Goal: Use online tool/utility: Utilize a website feature to perform a specific function

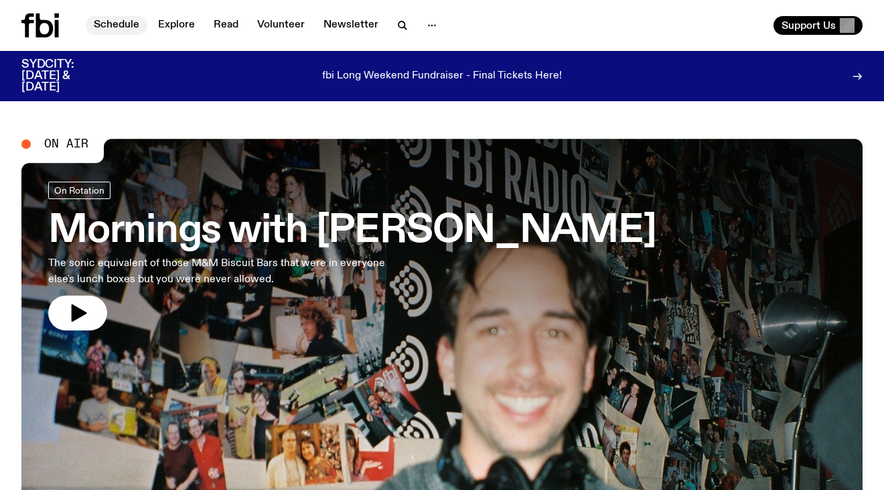
click at [113, 26] on link "Schedule" at bounding box center [117, 25] width 62 height 19
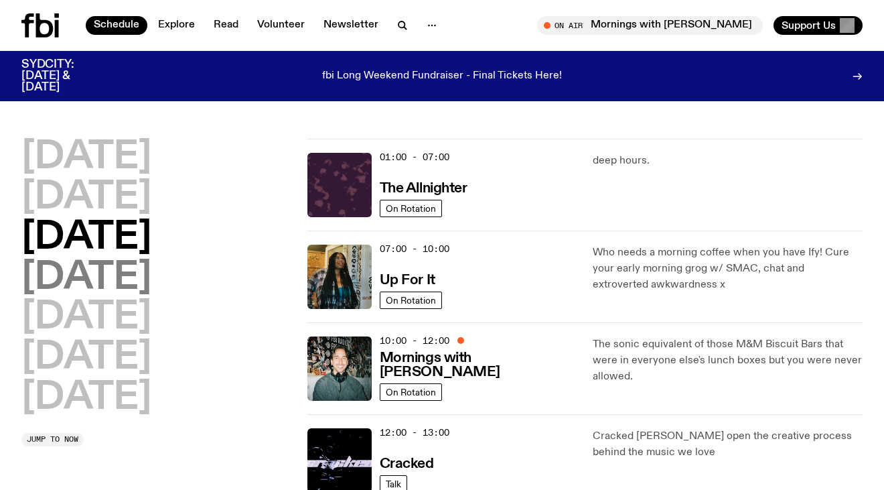
click at [109, 279] on h2 "[DATE]" at bounding box center [86, 278] width 130 height 38
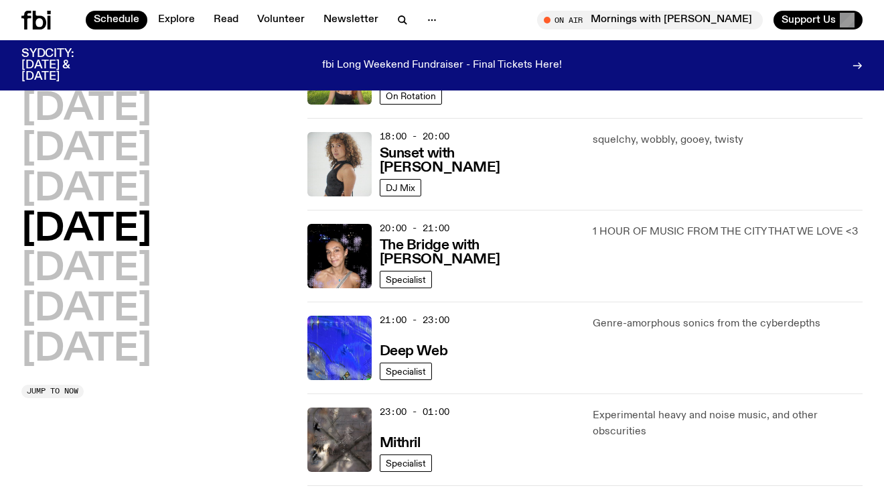
scroll to position [420, 0]
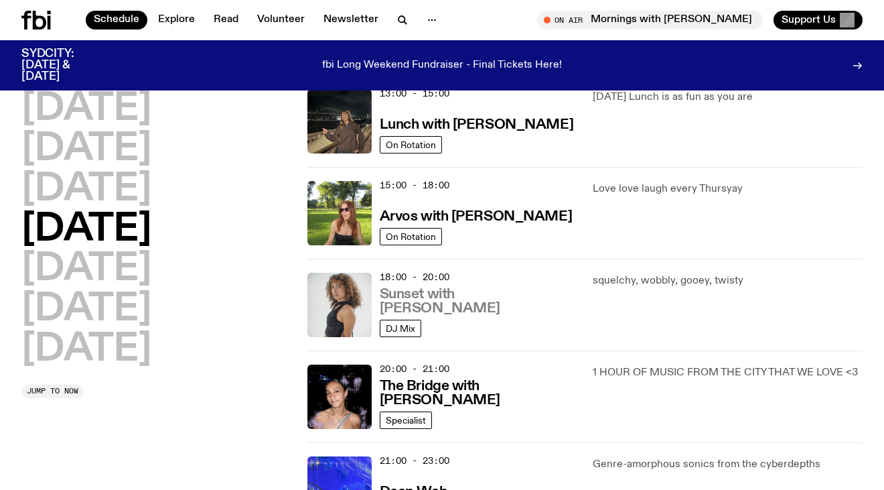
click at [464, 311] on h3 "Sunset with [PERSON_NAME]" at bounding box center [479, 301] width 198 height 28
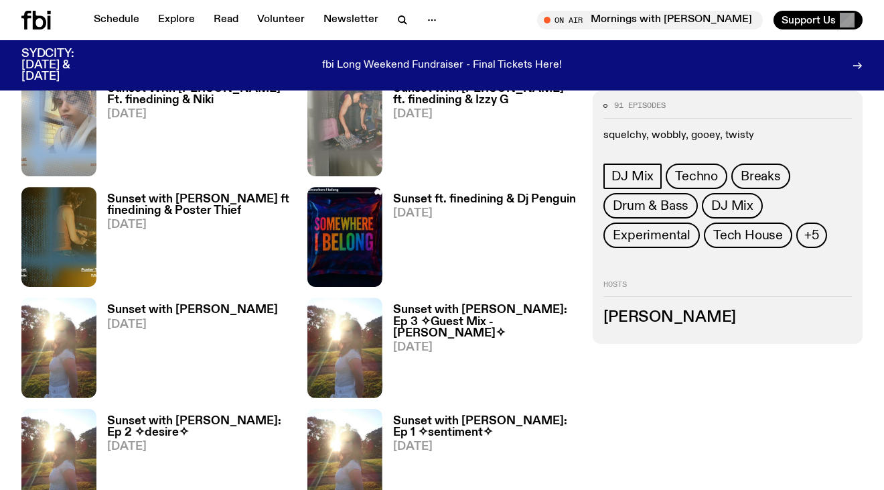
scroll to position [717, 0]
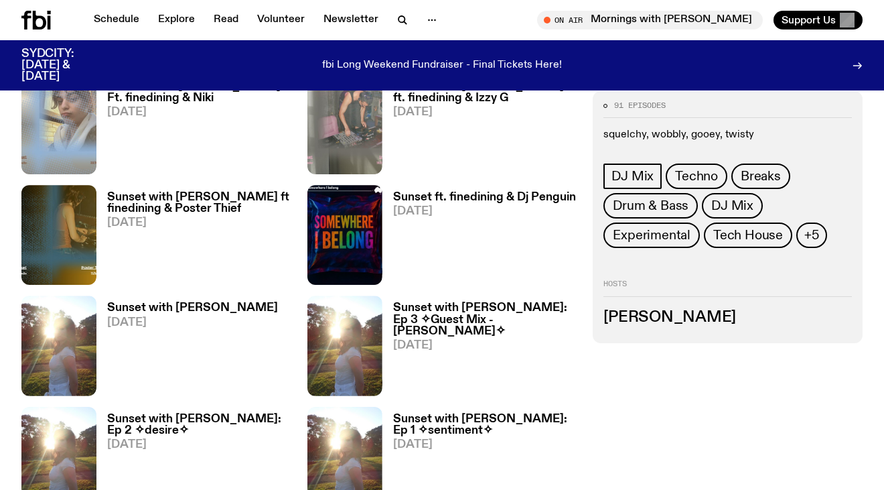
click at [248, 413] on h3 "Sunset with [PERSON_NAME]: Ep 2 ✧desire✧" at bounding box center [199, 424] width 184 height 23
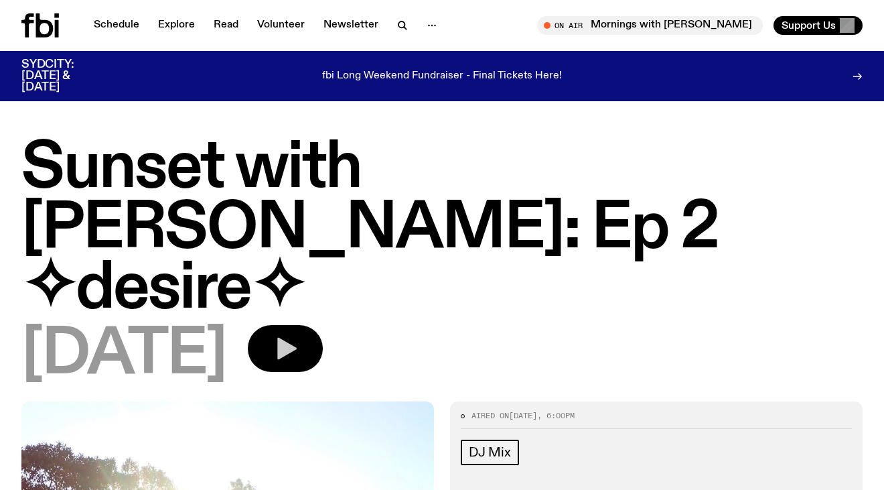
click at [323, 325] on button "button" at bounding box center [285, 348] width 75 height 47
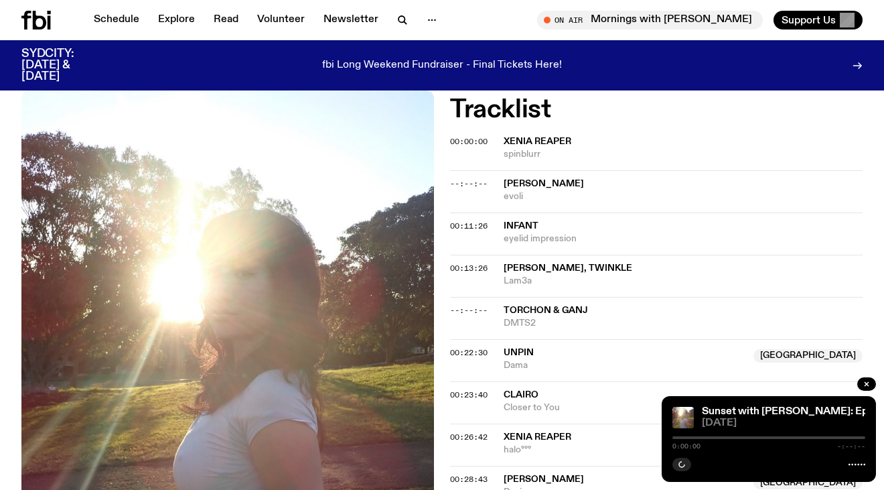
scroll to position [547, 0]
click at [474, 346] on span "00:22:30" at bounding box center [469, 351] width 38 height 11
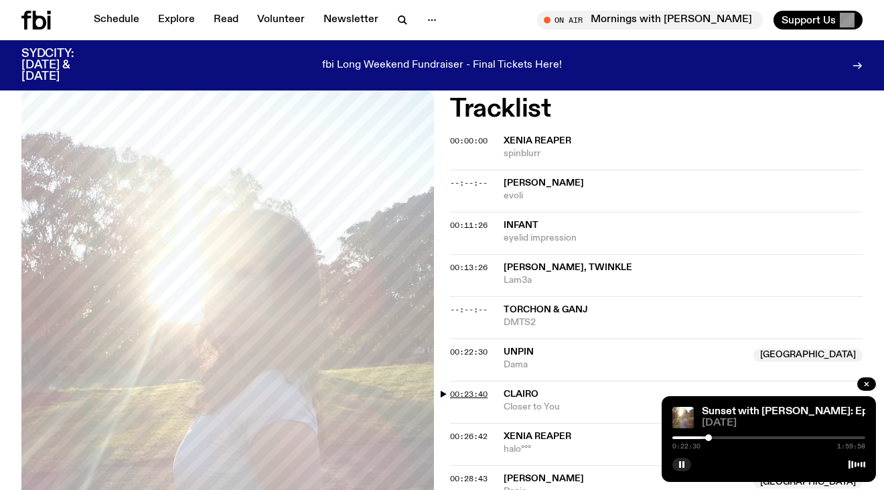
click at [468, 388] on span "00:23:40" at bounding box center [469, 393] width 38 height 11
click at [707, 438] on div at bounding box center [708, 437] width 7 height 7
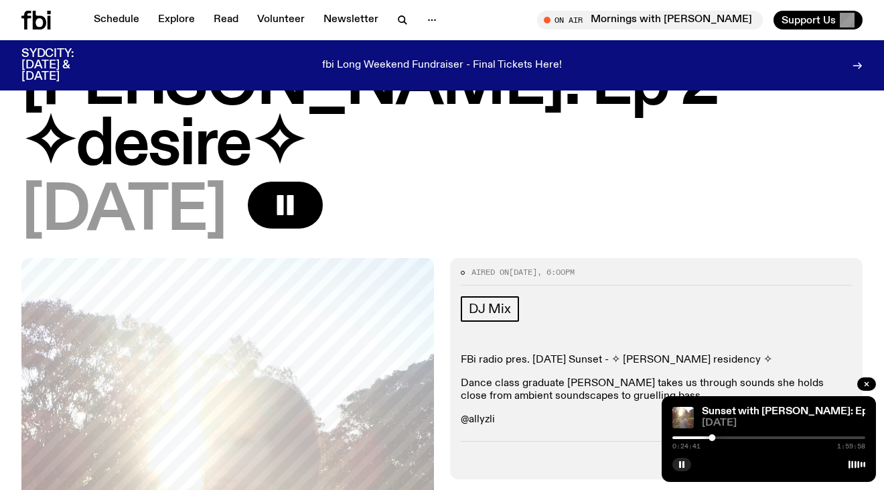
scroll to position [0, 0]
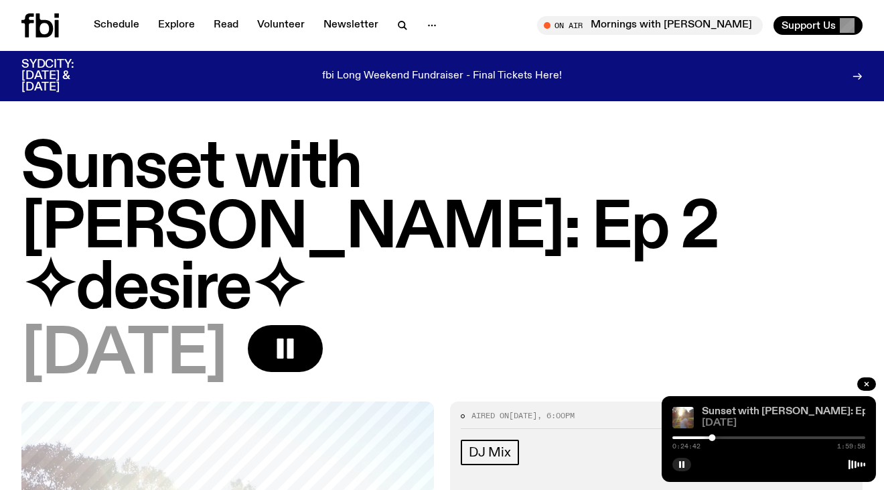
click at [741, 413] on link "Sunset with alilia: Ep 2 ✧desire✧" at bounding box center [814, 411] width 224 height 11
click at [776, 408] on link "Sunset with alilia: Ep 2 ✧desire✧" at bounding box center [814, 411] width 224 height 11
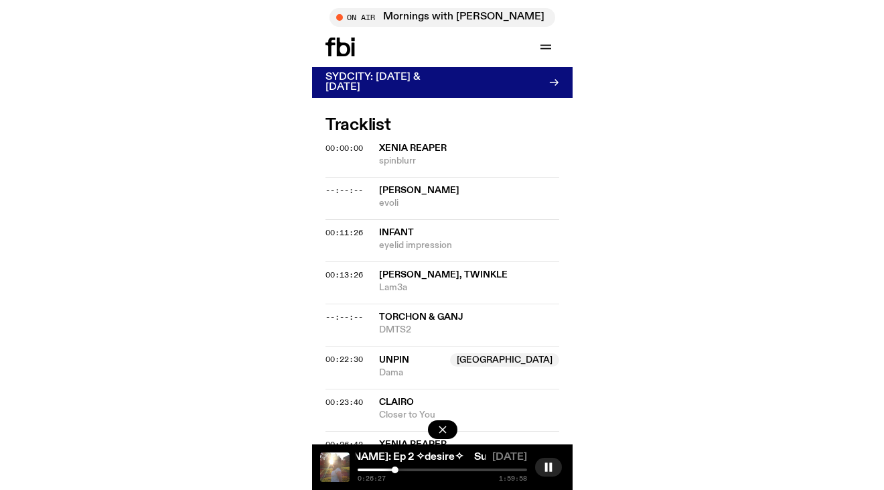
scroll to position [733, 0]
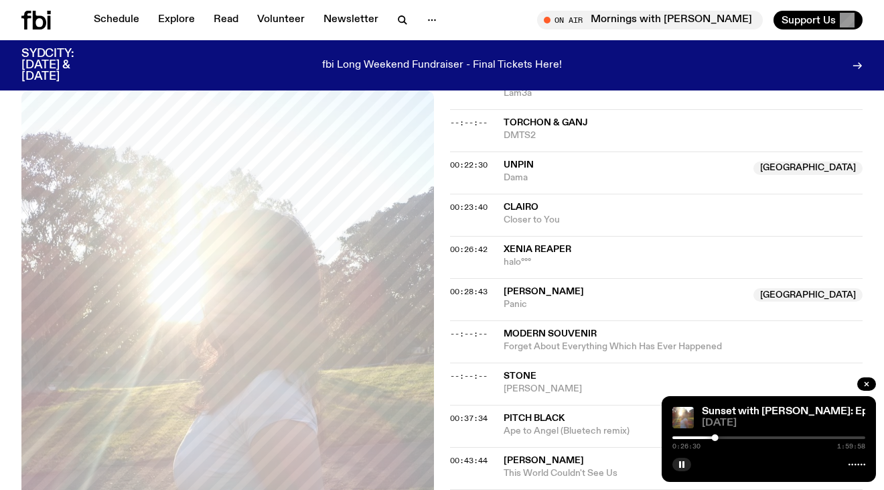
drag, startPoint x: 743, startPoint y: 425, endPoint x: 477, endPoint y: 285, distance: 301.4
click at [0, 0] on div "Schedule Explore Read Volunteer Newsletter About Us Contact Champions of emergi…" at bounding box center [442, 498] width 884 height 2462
click at [513, 27] on div "On Air Mornings with Ben Hansen Tune in live Support Us" at bounding box center [659, 20] width 407 height 19
click at [553, 26] on div "On Air Mornings with Ben Hansen Tune in live Support Us" at bounding box center [659, 20] width 407 height 19
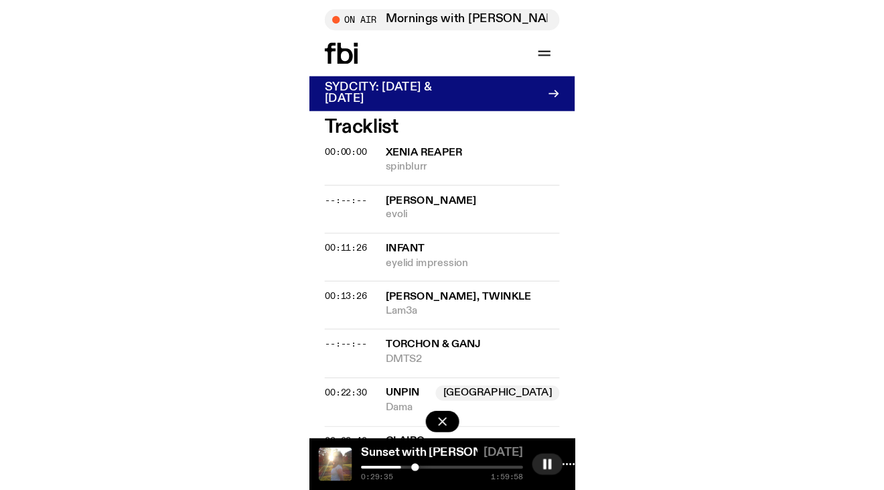
scroll to position [734, 0]
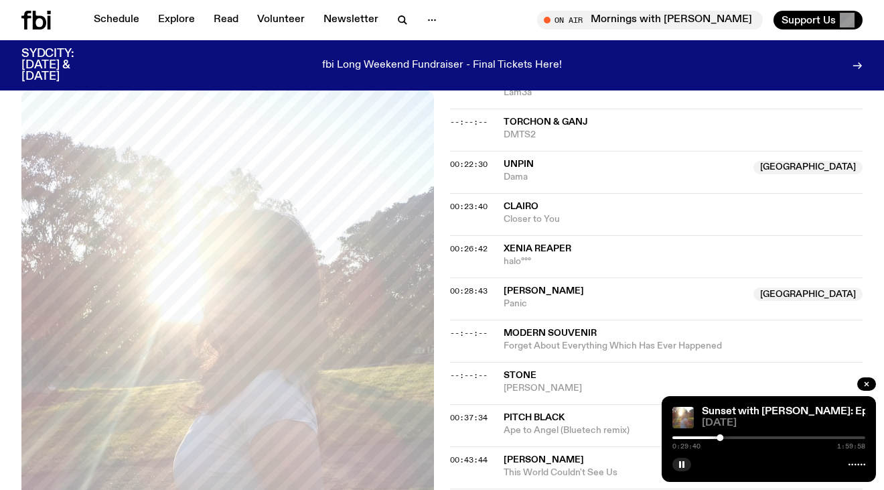
click at [0, 0] on div "Schedule Explore Read Volunteer Newsletter About Us Contact Champions of emergi…" at bounding box center [442, 497] width 884 height 2462
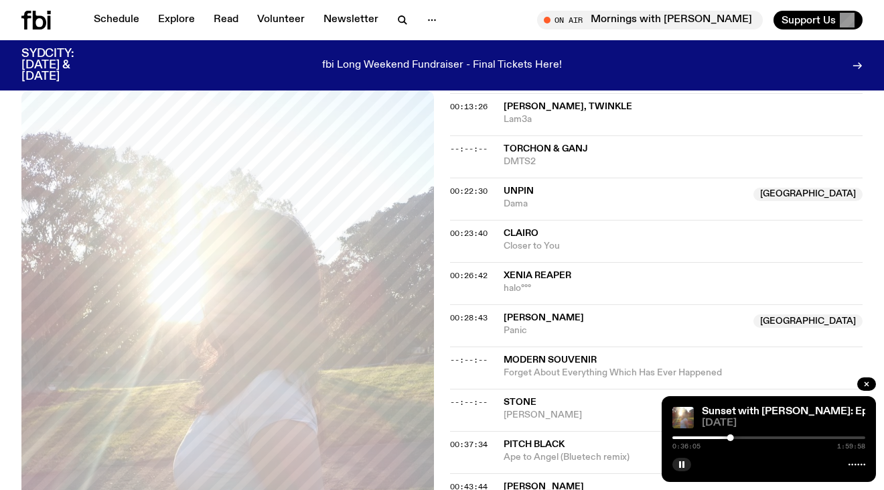
scroll to position [528, 0]
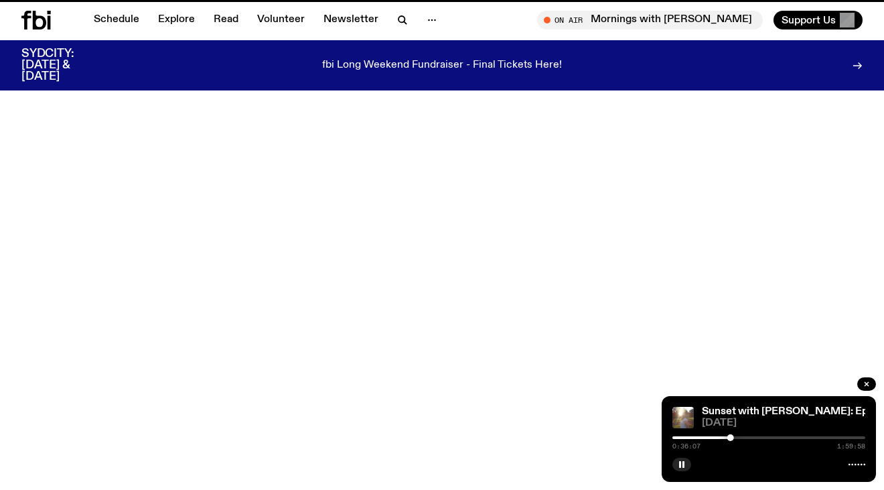
scroll to position [717, 0]
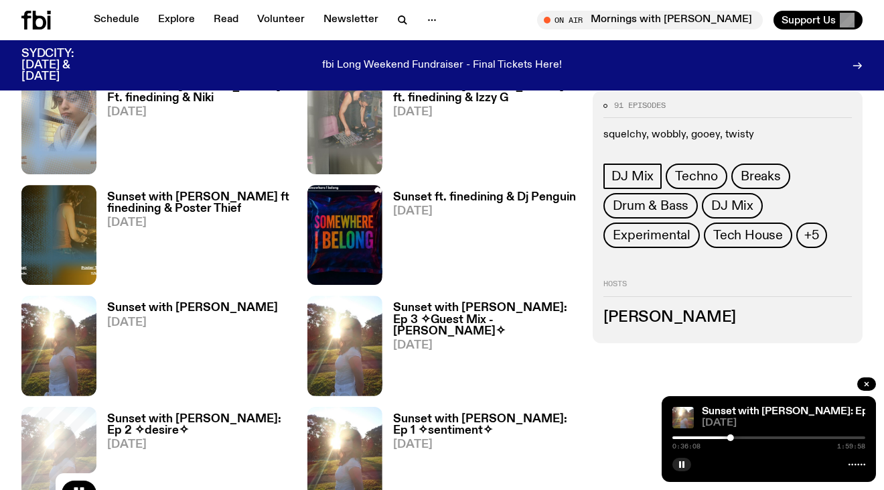
click at [443, 302] on h3 "Sunset with alilia: Ep 3 ✧Guest Mix - Tim✧" at bounding box center [485, 319] width 184 height 34
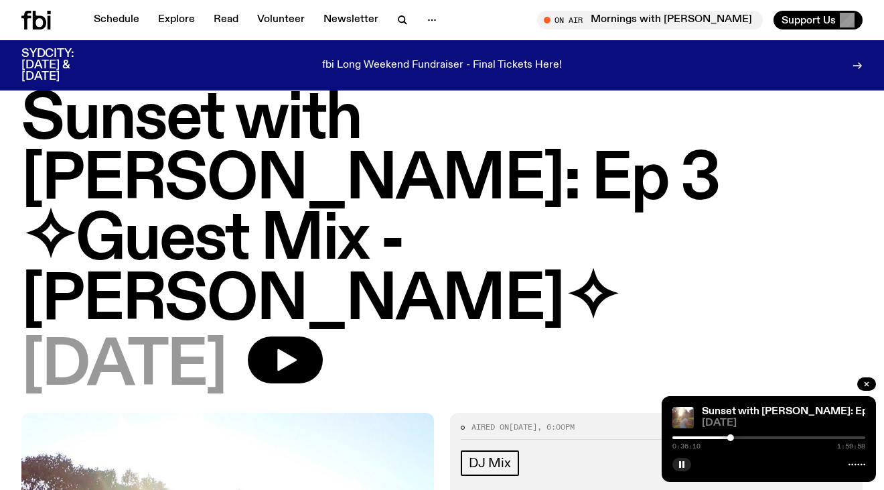
scroll to position [48, 0]
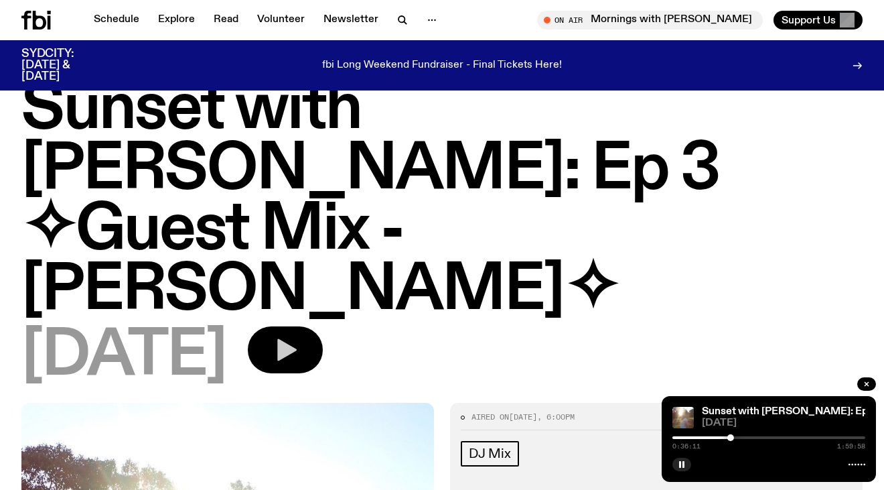
click at [323, 326] on button "button" at bounding box center [285, 349] width 75 height 47
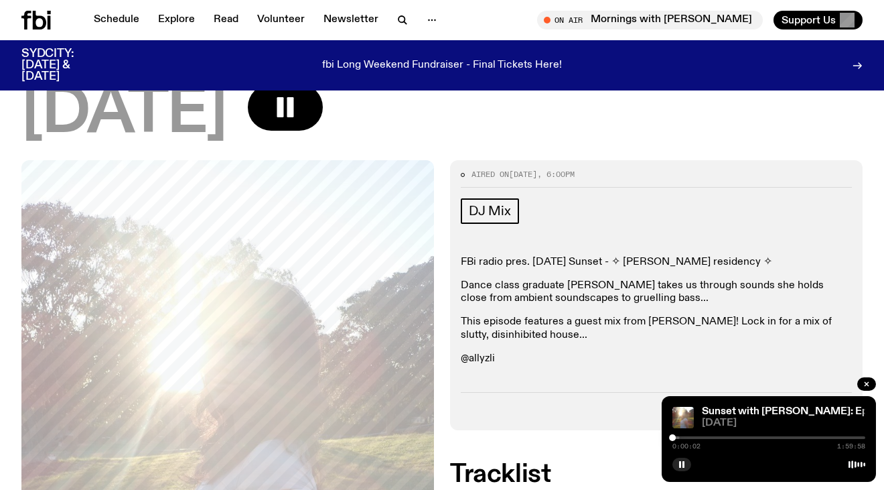
scroll to position [399, 0]
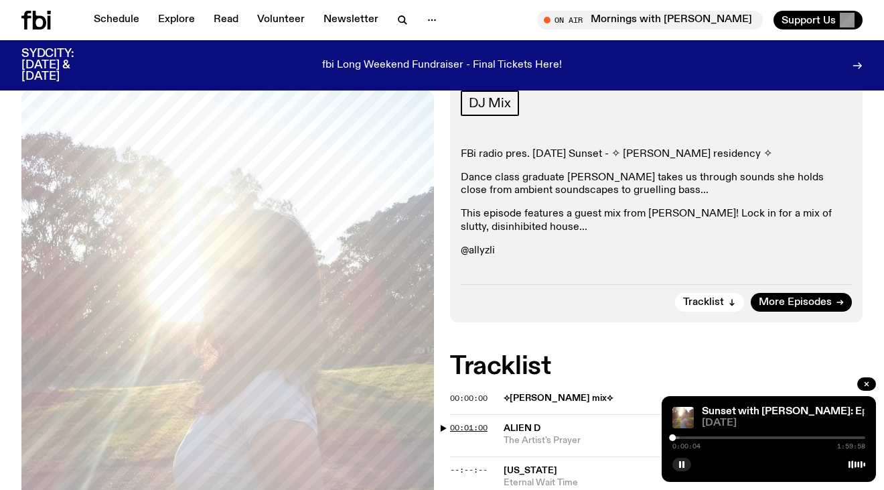
click at [481, 422] on span "00:01:00" at bounding box center [469, 427] width 38 height 11
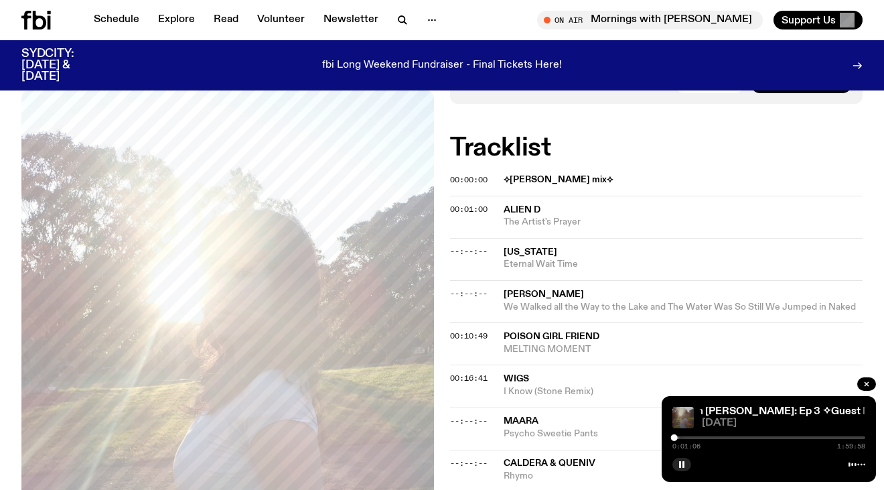
scroll to position [630, 0]
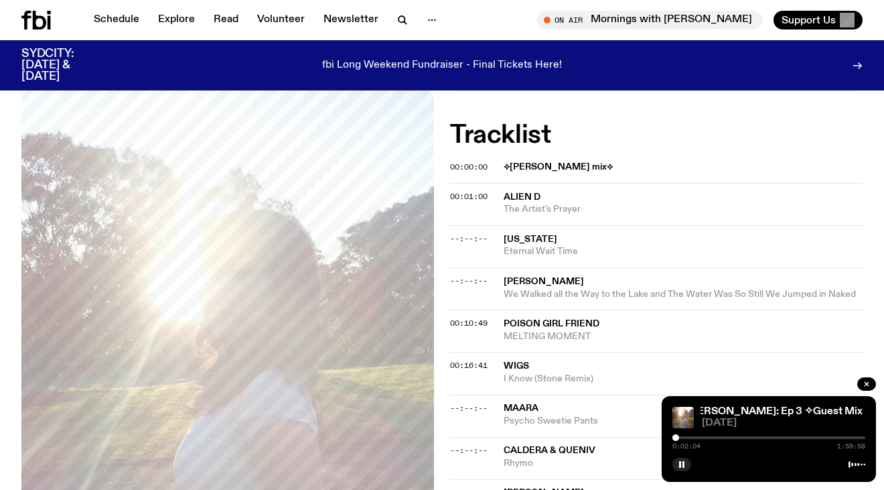
click at [677, 436] on div at bounding box center [675, 437] width 7 height 7
click at [679, 437] on div at bounding box center [678, 437] width 7 height 7
click at [683, 437] on div at bounding box center [680, 437] width 7 height 7
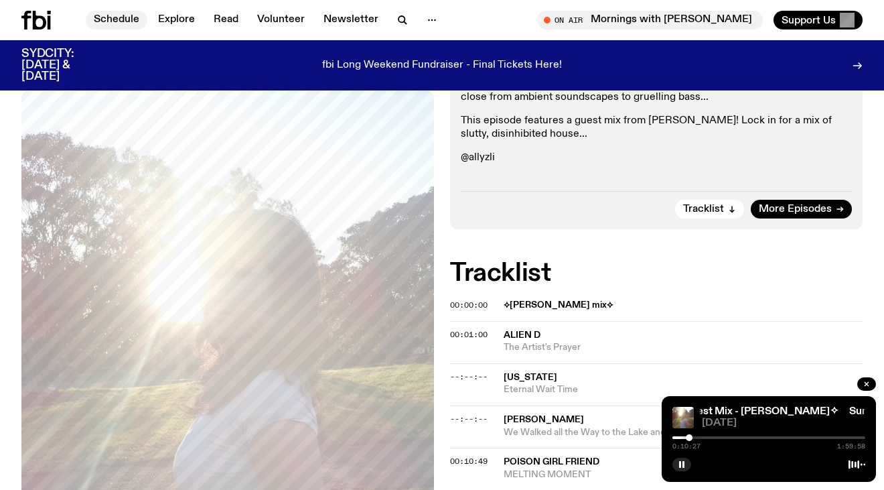
scroll to position [493, 0]
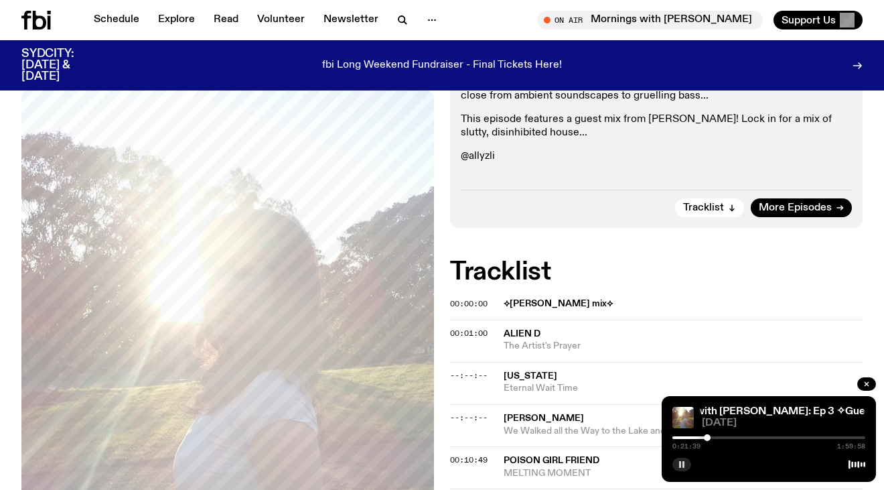
click at [687, 462] on button "button" at bounding box center [681, 463] width 19 height 13
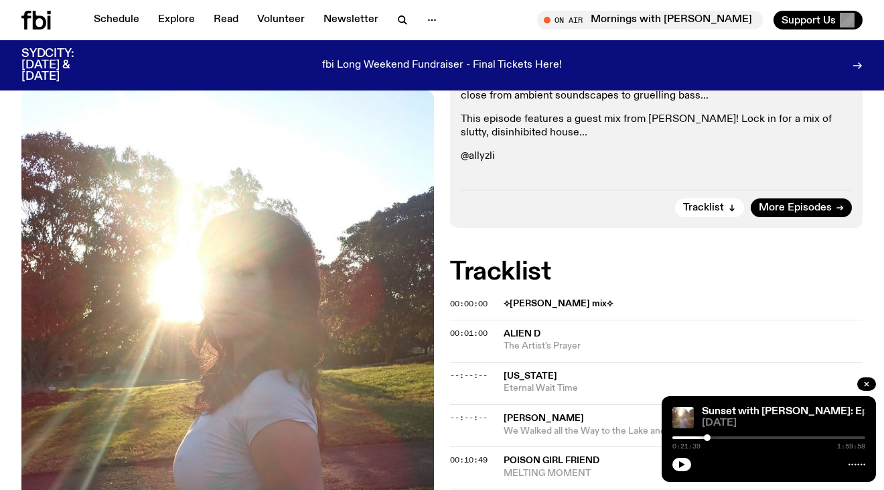
scroll to position [536, 0]
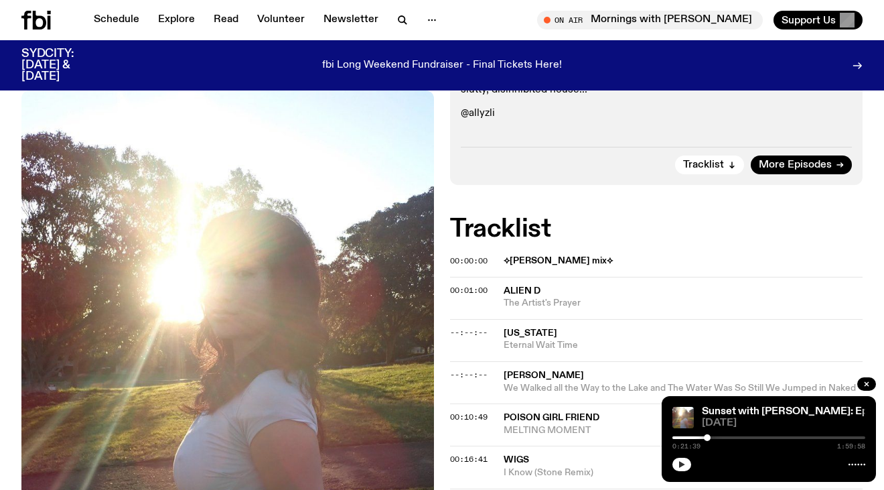
click at [681, 463] on icon "button" at bounding box center [682, 464] width 6 height 7
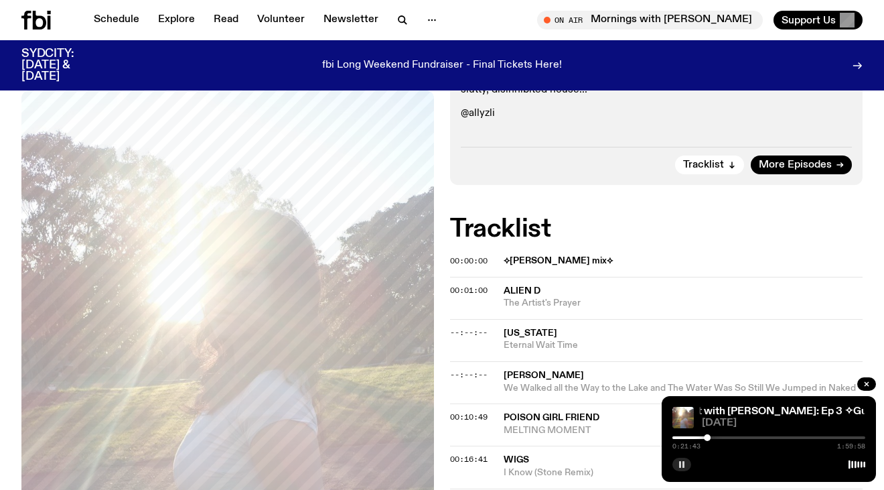
click at [681, 463] on rect "button" at bounding box center [680, 464] width 2 height 7
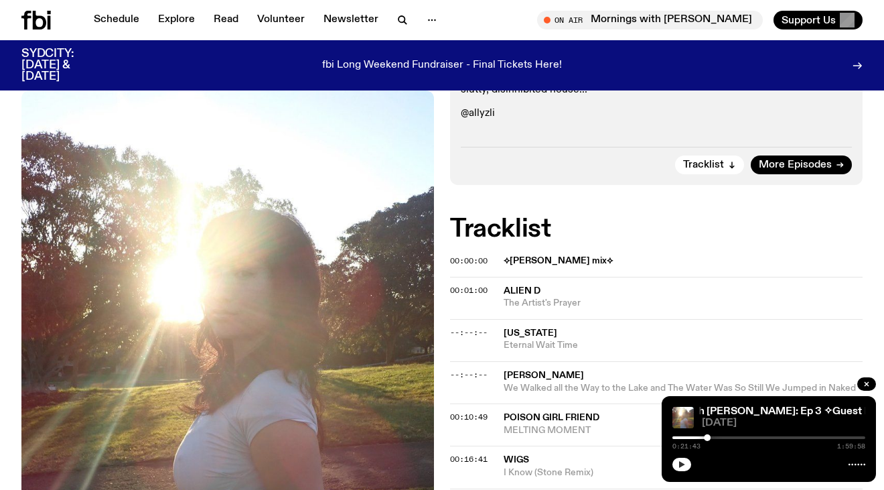
click at [681, 462] on icon "button" at bounding box center [682, 464] width 6 height 7
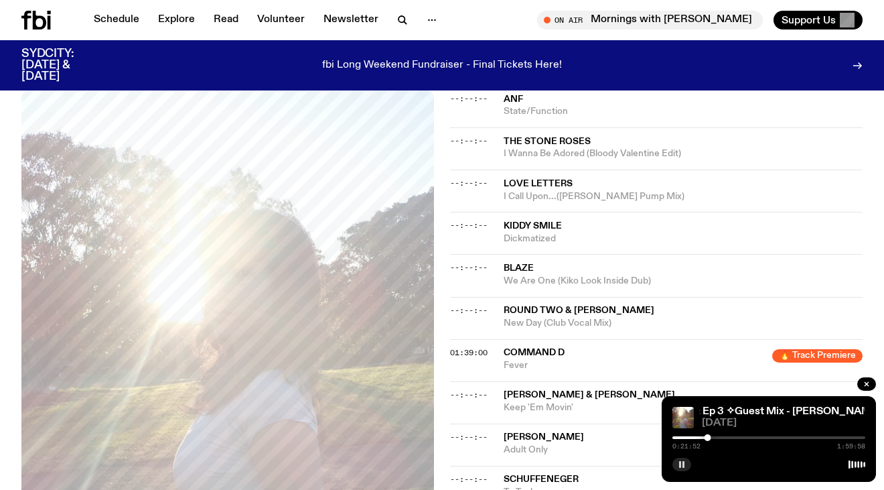
scroll to position [1555, 0]
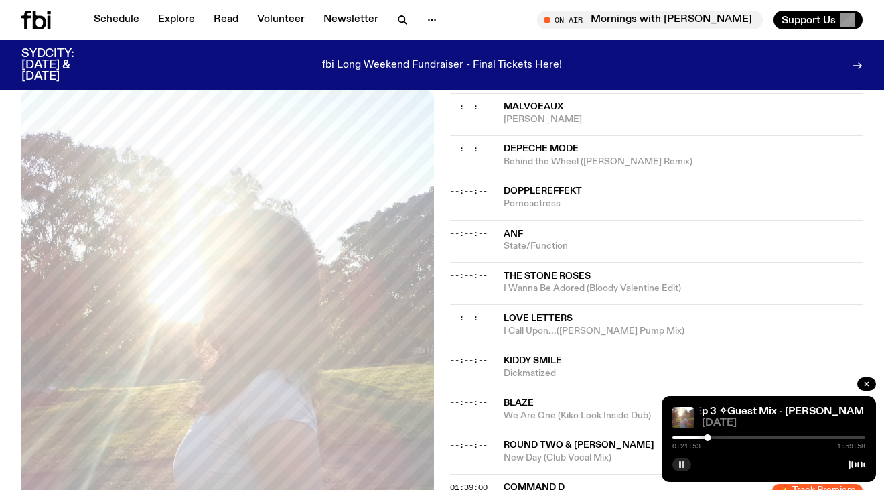
click at [749, 459] on div at bounding box center [768, 463] width 193 height 16
drag, startPoint x: 719, startPoint y: 462, endPoint x: 757, endPoint y: 1, distance: 463.0
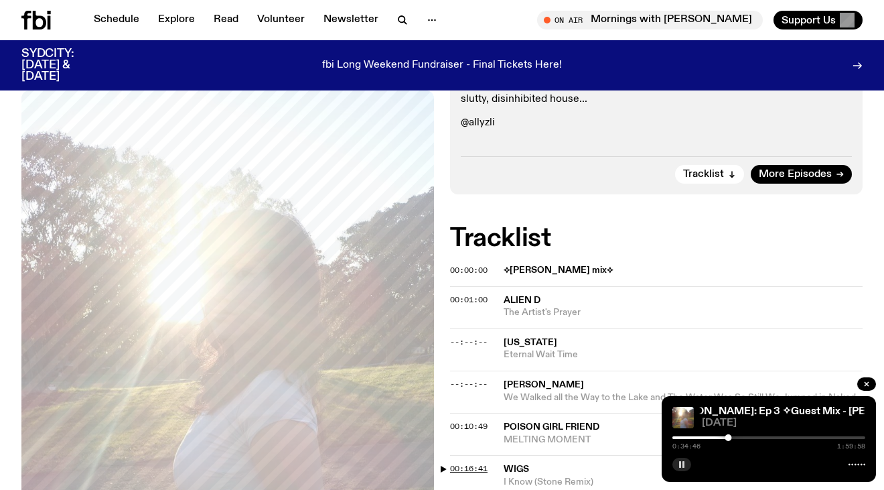
scroll to position [689, 0]
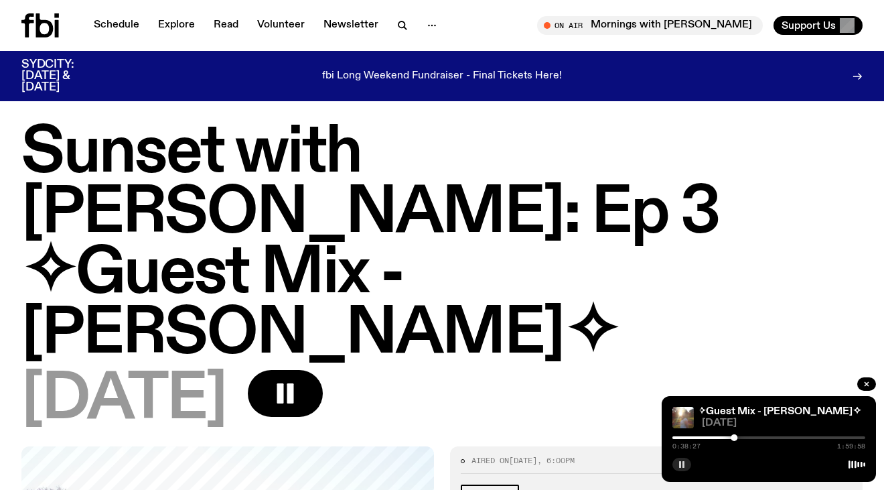
scroll to position [0, 0]
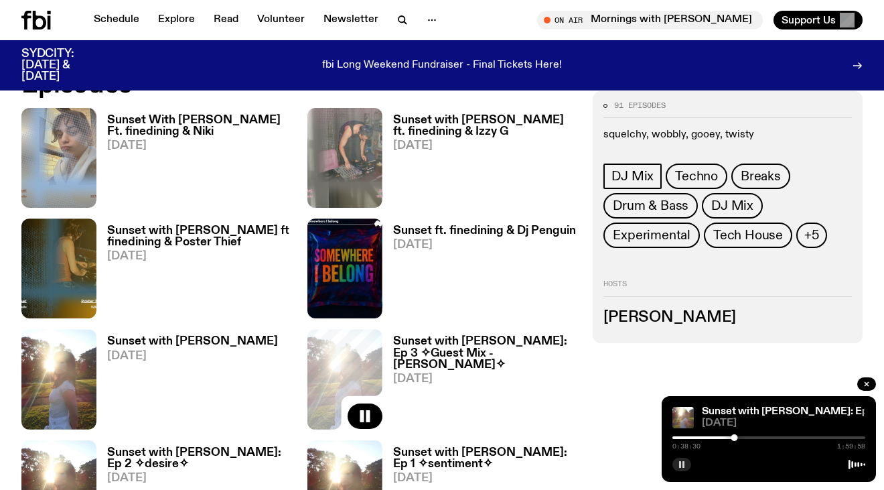
scroll to position [683, 0]
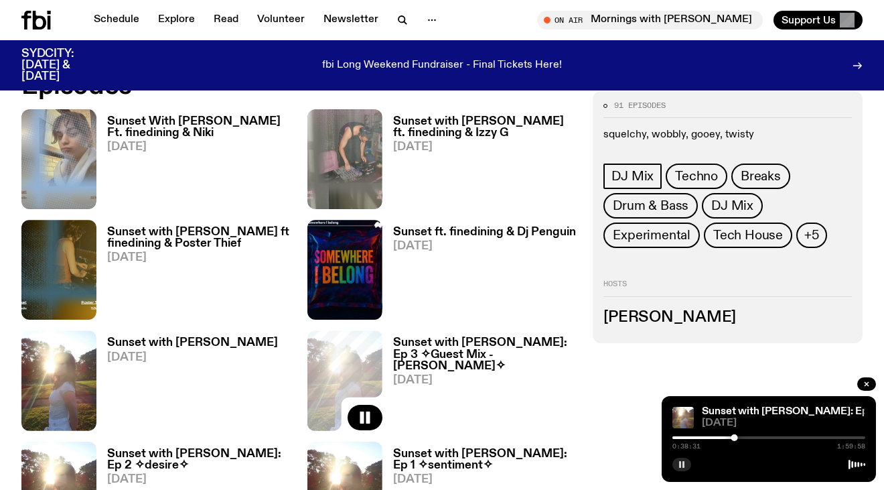
click at [216, 448] on h3 "Sunset with alilia: Ep 2 ✧desire✧" at bounding box center [199, 459] width 184 height 23
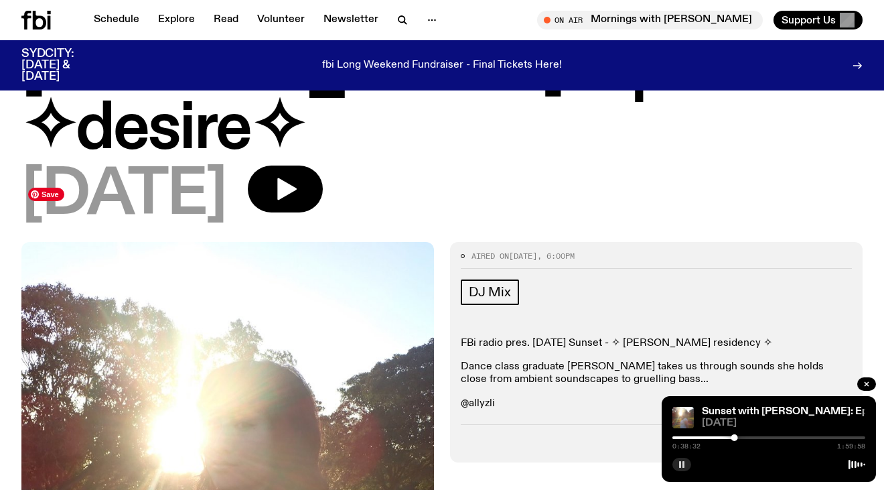
scroll to position [151, 0]
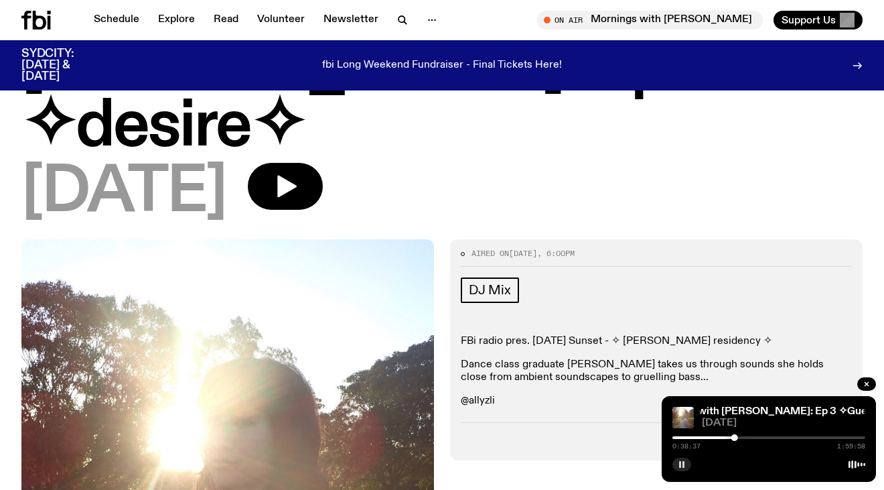
drag, startPoint x: 461, startPoint y: 280, endPoint x: 742, endPoint y: 279, distance: 281.3
click at [742, 335] on p "FBi radio pres. Thursday Sunset - ✧ alilia winter residency ✧" at bounding box center [656, 341] width 391 height 13
copy p "FBi radio pres. Thursday Sunset - ✧ alilia winter residency ✧"
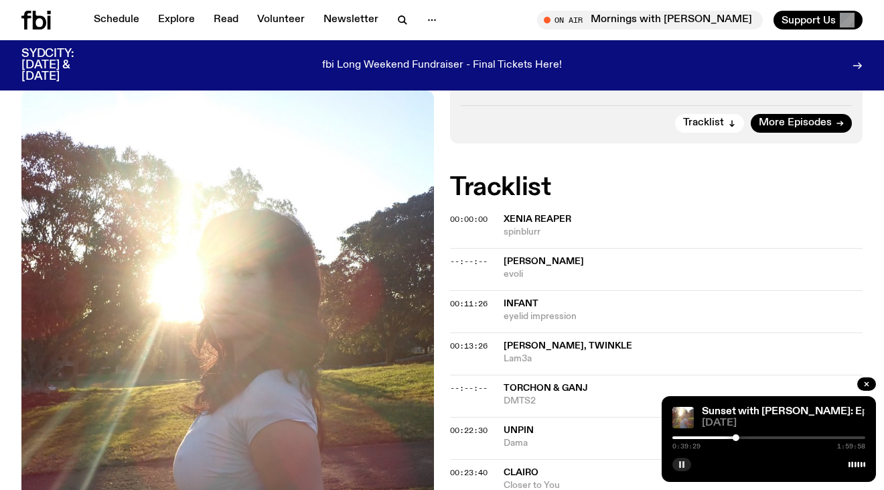
scroll to position [490, 0]
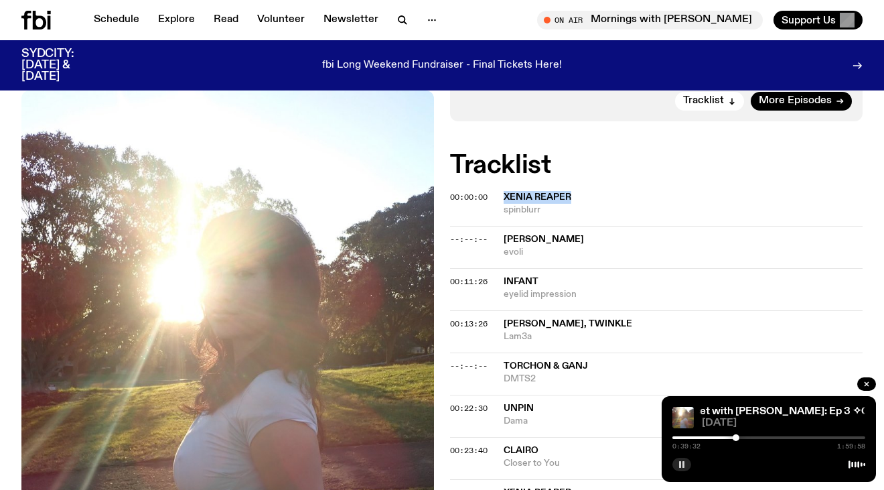
drag, startPoint x: 502, startPoint y: 136, endPoint x: 575, endPoint y: 135, distance: 73.7
click at [575, 194] on div "00:00:00 Xenia Reaper spinblurr" at bounding box center [656, 210] width 413 height 32
copy div "Xenia Reaper"
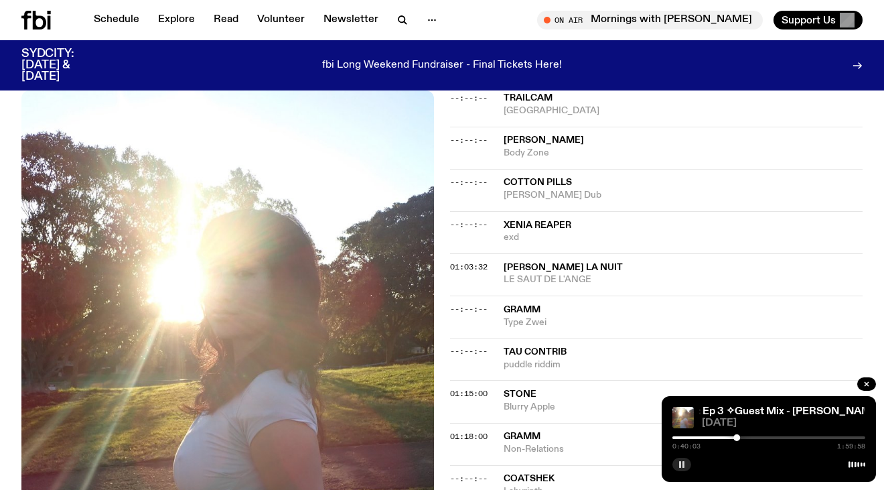
scroll to position [1149, 0]
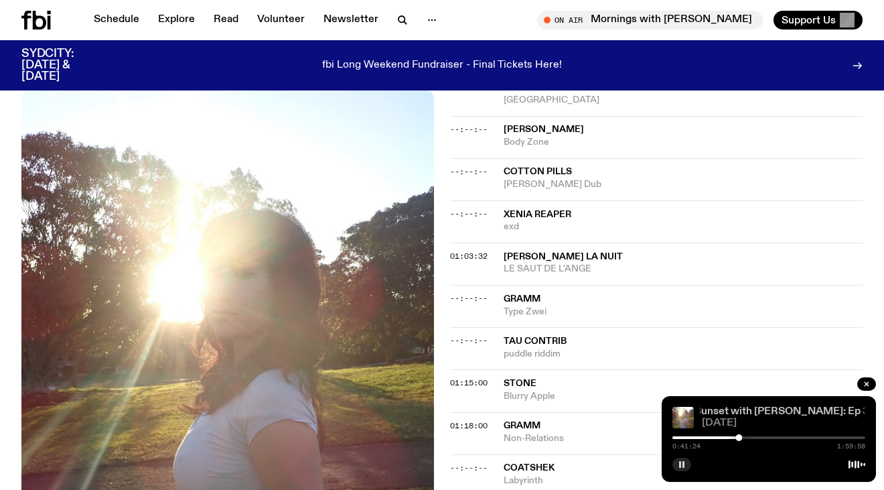
click at [780, 406] on link "Sunset with alilia: Ep 3 ✧Guest Mix - Tim✧" at bounding box center [865, 411] width 341 height 11
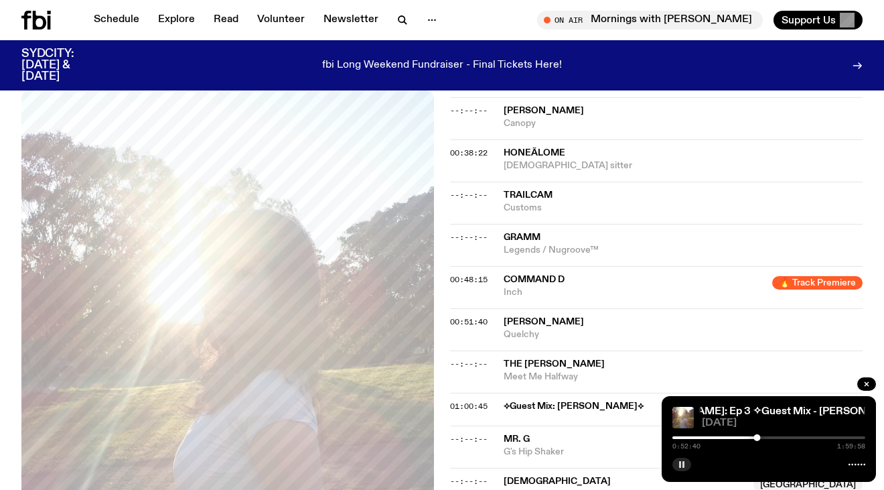
scroll to position [1057, 0]
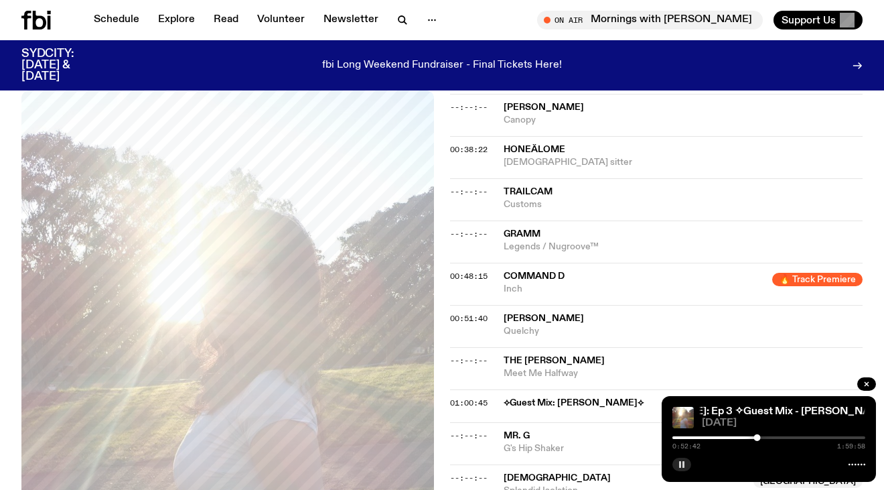
click at [681, 468] on button "button" at bounding box center [681, 463] width 19 height 13
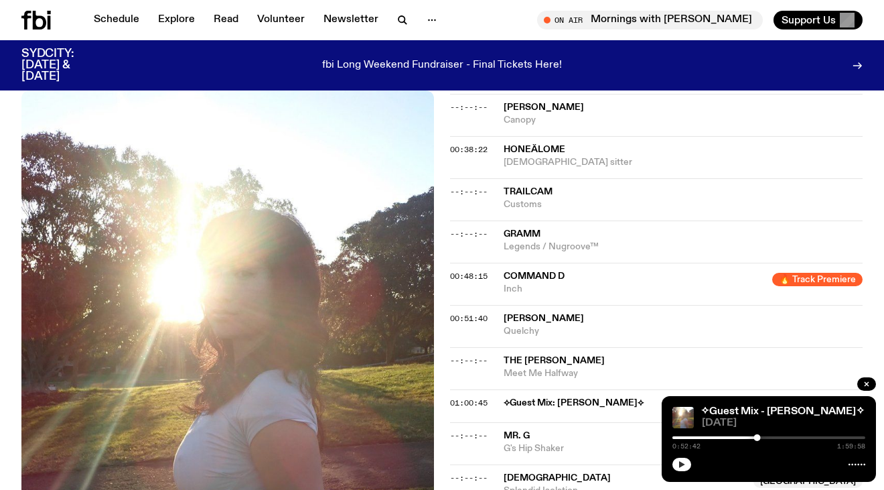
click at [689, 469] on button "button" at bounding box center [681, 463] width 19 height 13
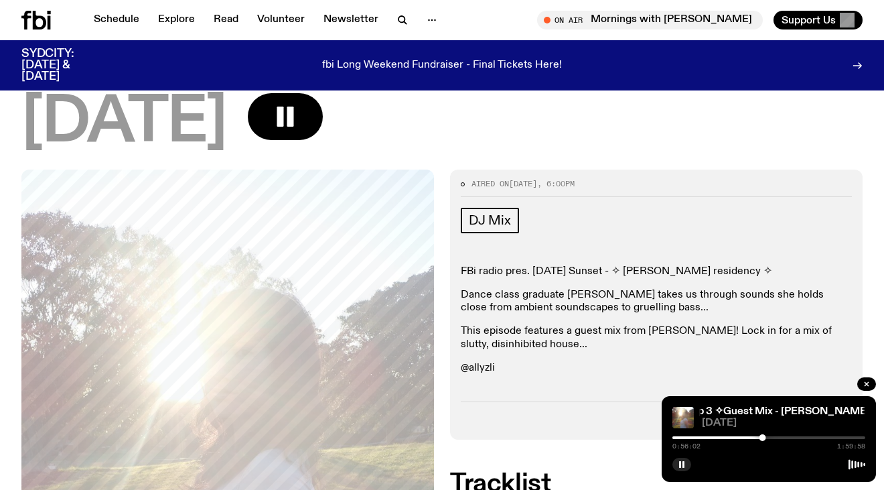
scroll to position [281, 0]
click at [680, 436] on div at bounding box center [666, 437] width 193 height 3
click at [677, 438] on div at bounding box center [678, 437] width 7 height 7
click at [680, 437] on div at bounding box center [679, 437] width 7 height 7
click at [683, 437] on div at bounding box center [680, 437] width 7 height 7
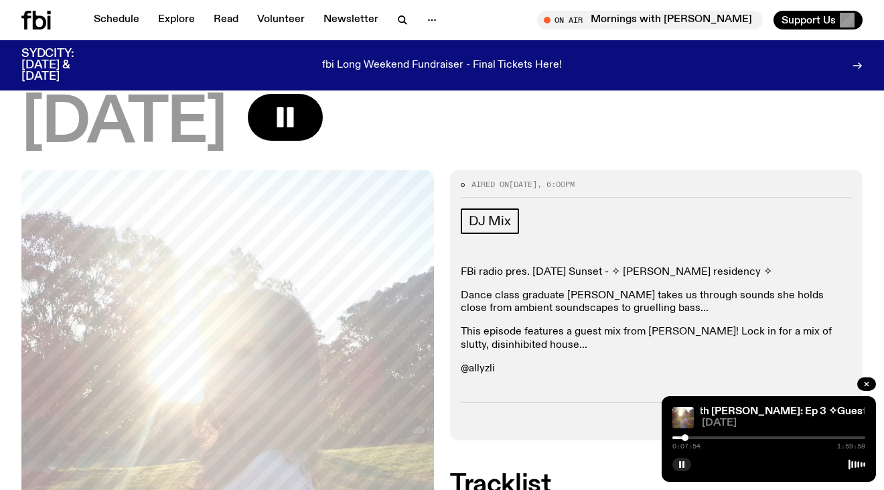
click at [685, 437] on div at bounding box center [685, 437] width 7 height 7
click at [695, 438] on div at bounding box center [694, 437] width 7 height 7
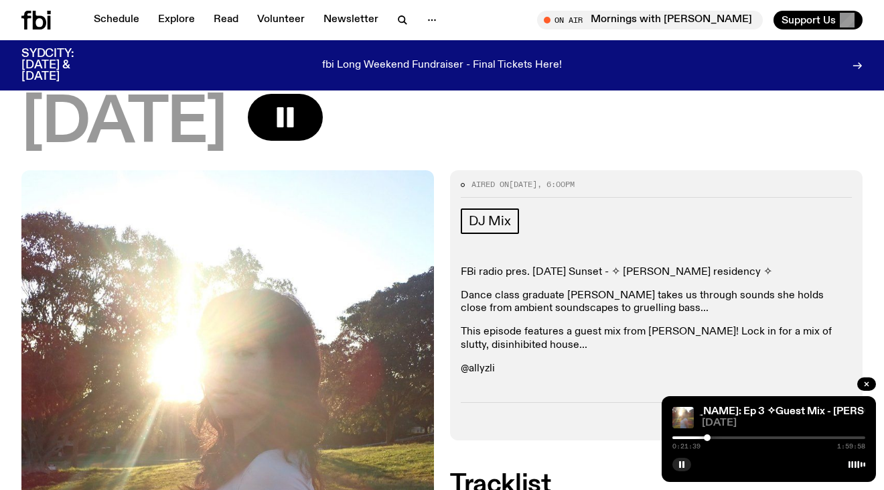
drag, startPoint x: 695, startPoint y: 437, endPoint x: 709, endPoint y: 437, distance: 13.4
click at [709, 437] on div at bounding box center [707, 437] width 7 height 7
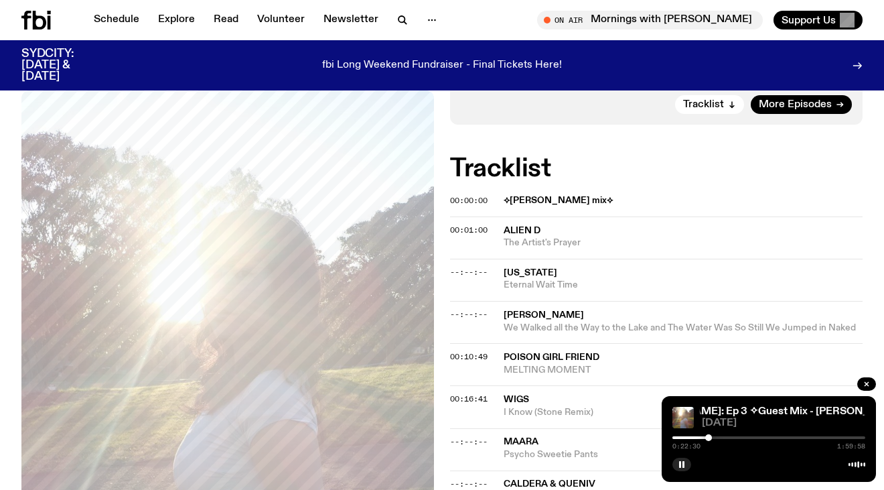
scroll to position [599, 0]
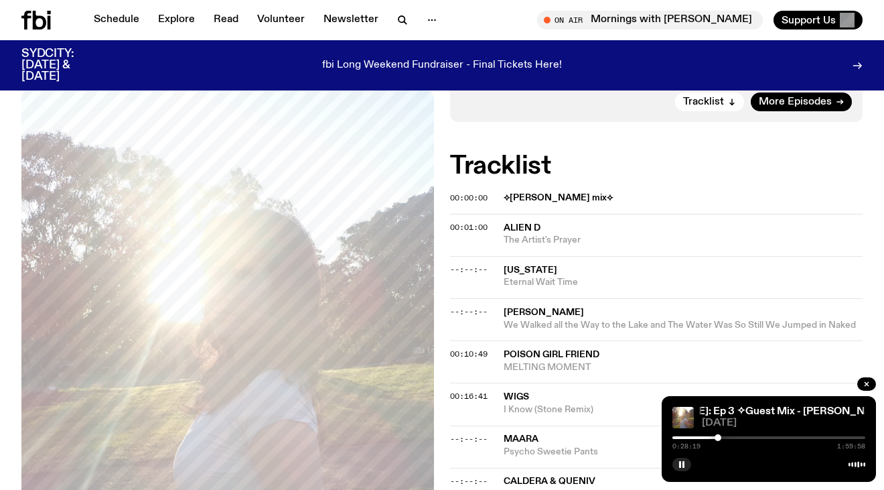
drag, startPoint x: 709, startPoint y: 436, endPoint x: 719, endPoint y: 436, distance: 10.0
click at [719, 436] on div at bounding box center [718, 437] width 7 height 7
drag, startPoint x: 719, startPoint y: 436, endPoint x: 735, endPoint y: 437, distance: 15.4
click at [726, 437] on div at bounding box center [722, 437] width 7 height 7
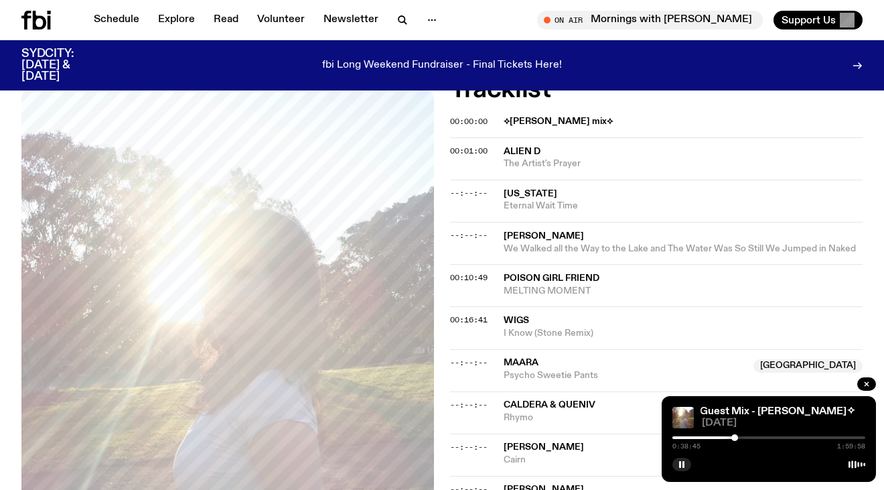
scroll to position [680, 0]
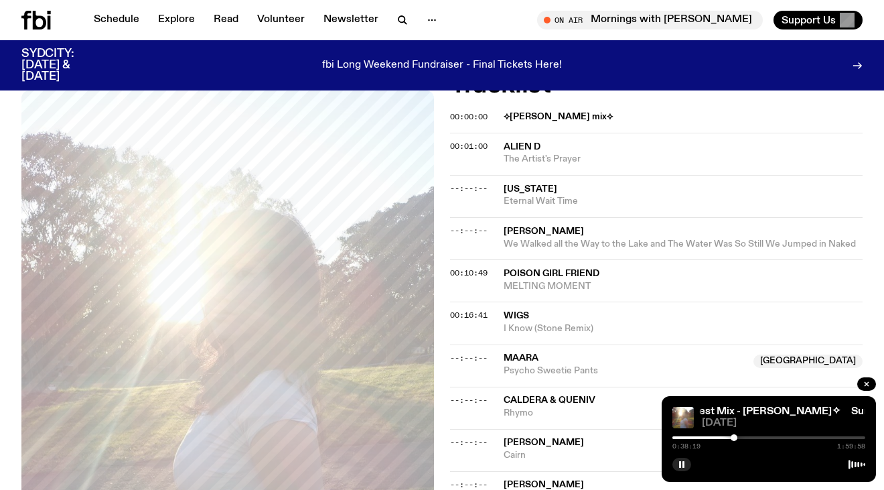
drag, startPoint x: 733, startPoint y: 439, endPoint x: 747, endPoint y: 435, distance: 13.8
click at [737, 435] on div at bounding box center [734, 437] width 7 height 7
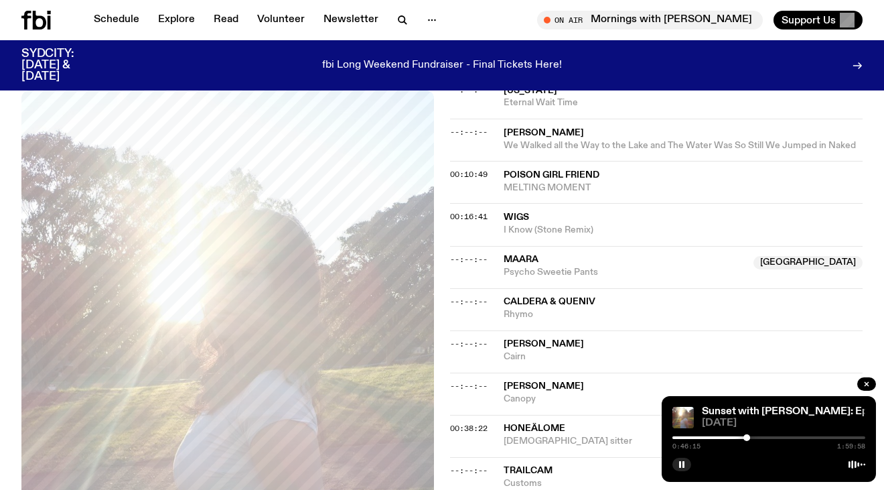
scroll to position [782, 0]
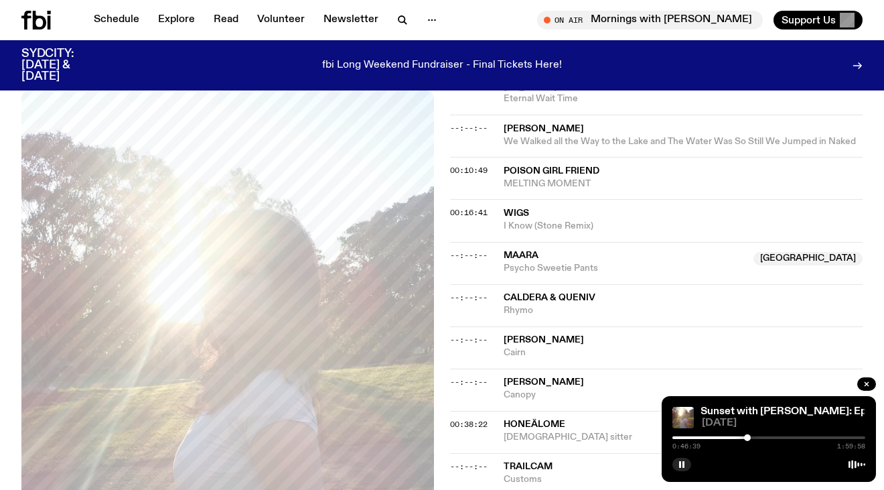
click at [712, 437] on div at bounding box center [651, 437] width 193 height 3
click at [697, 437] on div at bounding box center [615, 437] width 193 height 3
click at [734, 437] on div at bounding box center [768, 437] width 193 height 3
click at [745, 438] on div at bounding box center [768, 437] width 193 height 3
click at [752, 437] on div at bounding box center [768, 437] width 193 height 3
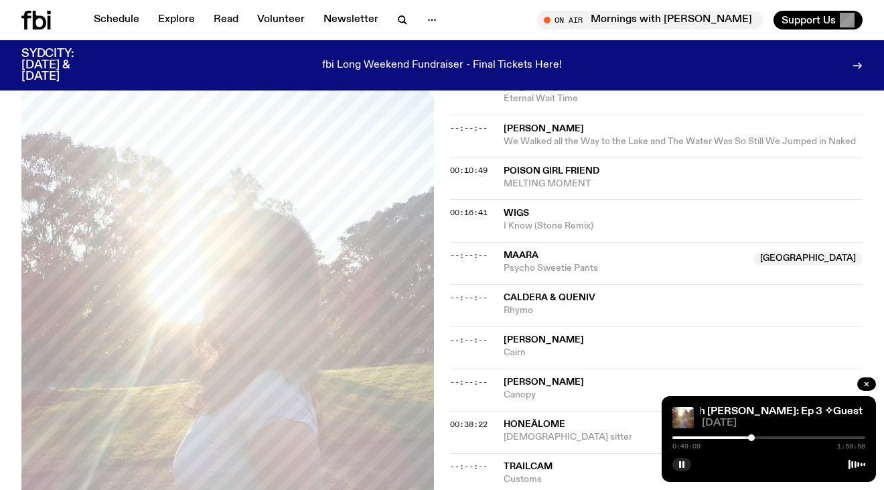
click at [760, 438] on div at bounding box center [768, 437] width 193 height 3
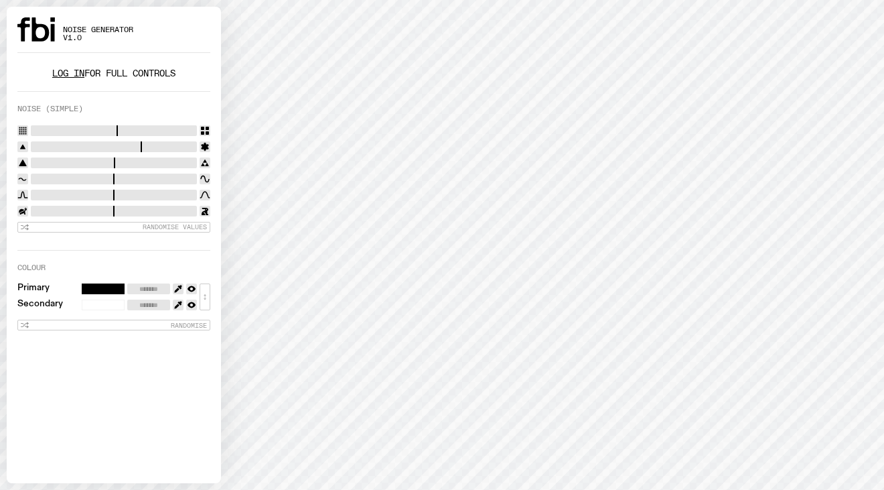
click at [60, 74] on link "Log in" at bounding box center [68, 73] width 32 height 13
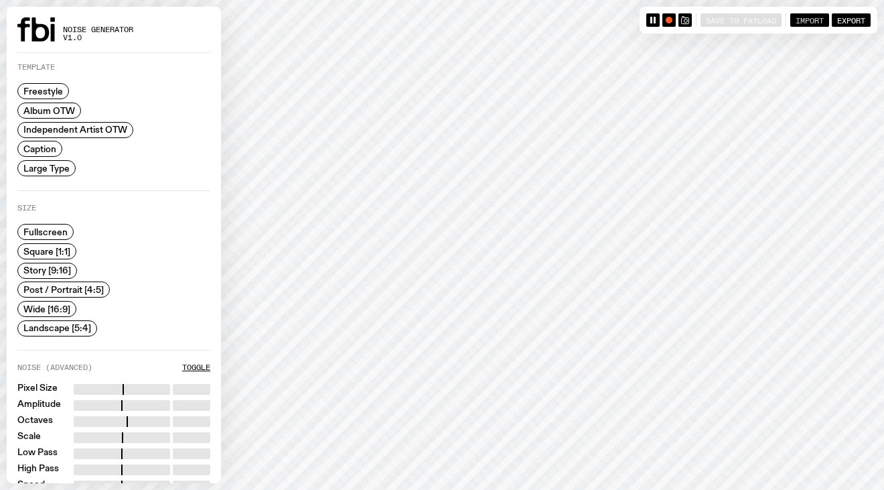
click at [804, 17] on span "Import" at bounding box center [810, 19] width 28 height 9
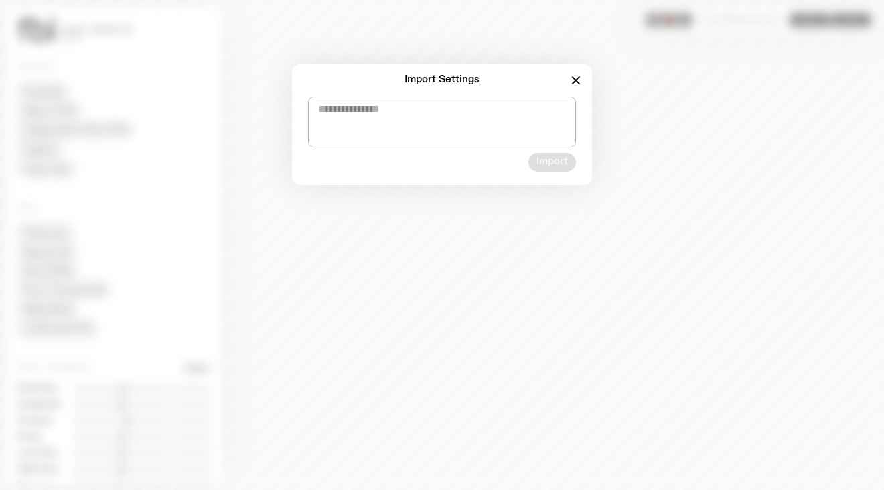
click at [575, 82] on icon "button" at bounding box center [576, 80] width 16 height 16
click at [575, 76] on icon "button" at bounding box center [576, 80] width 16 height 16
click at [574, 84] on icon "button" at bounding box center [576, 80] width 16 height 16
click at [648, 82] on div "Import Settings Import" at bounding box center [441, 124] width 841 height 121
click at [572, 72] on icon "button" at bounding box center [576, 80] width 16 height 16
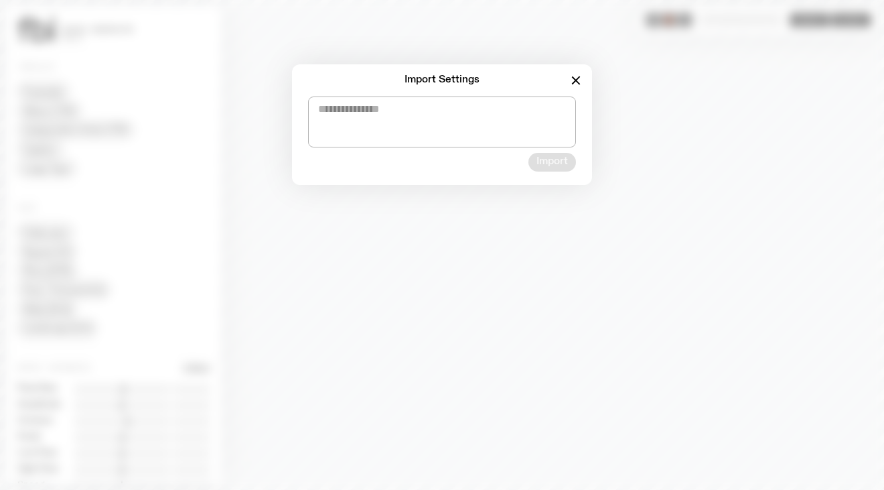
click at [574, 78] on icon "button" at bounding box center [575, 80] width 7 height 7
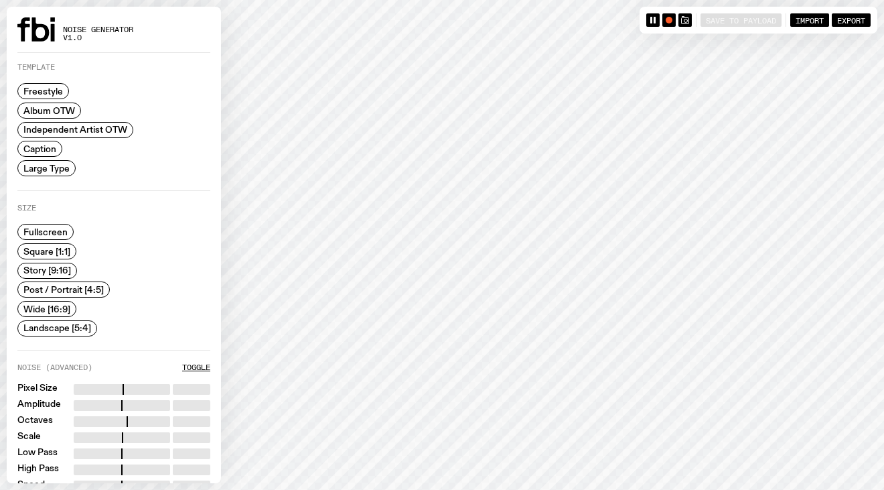
click at [37, 150] on span "Caption" at bounding box center [39, 149] width 33 height 10
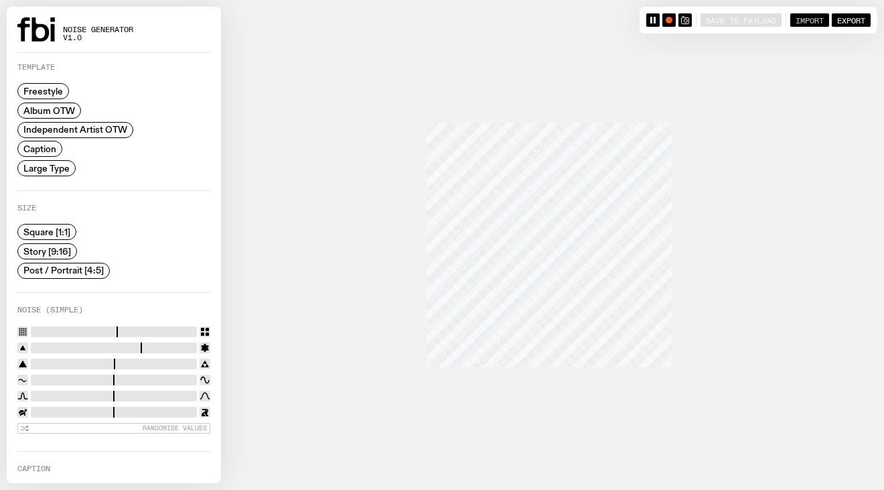
click at [818, 13] on button "Import" at bounding box center [809, 19] width 39 height 13
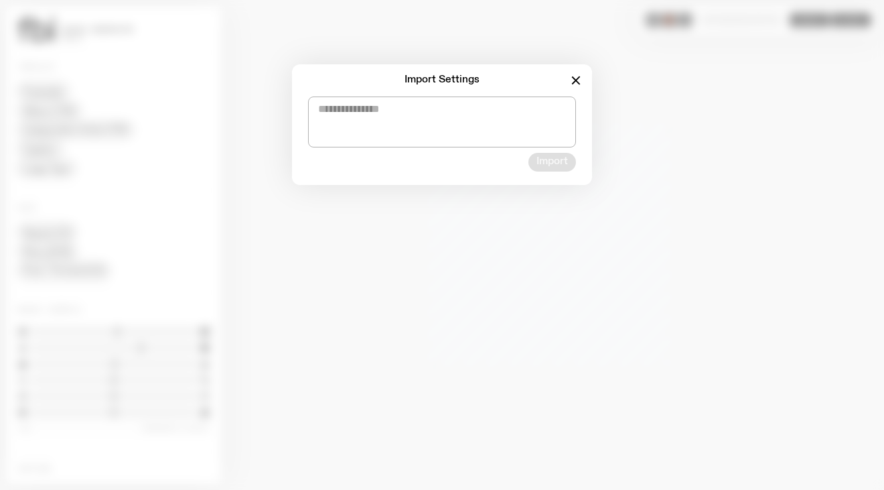
click at [574, 76] on icon "button" at bounding box center [576, 80] width 16 height 16
click at [575, 82] on icon "button" at bounding box center [575, 79] width 7 height 7
click at [632, 98] on div "Import Settings Import" at bounding box center [441, 124] width 841 height 121
click at [576, 81] on icon "button" at bounding box center [575, 80] width 7 height 7
click at [638, 72] on div "Import Settings Import" at bounding box center [441, 124] width 841 height 121
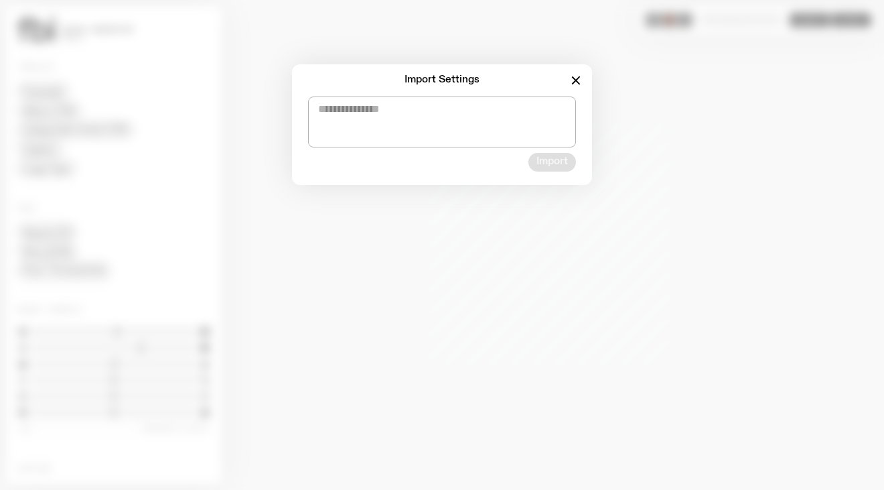
click at [143, 6] on div "Import Settings Import" at bounding box center [442, 245] width 884 height 490
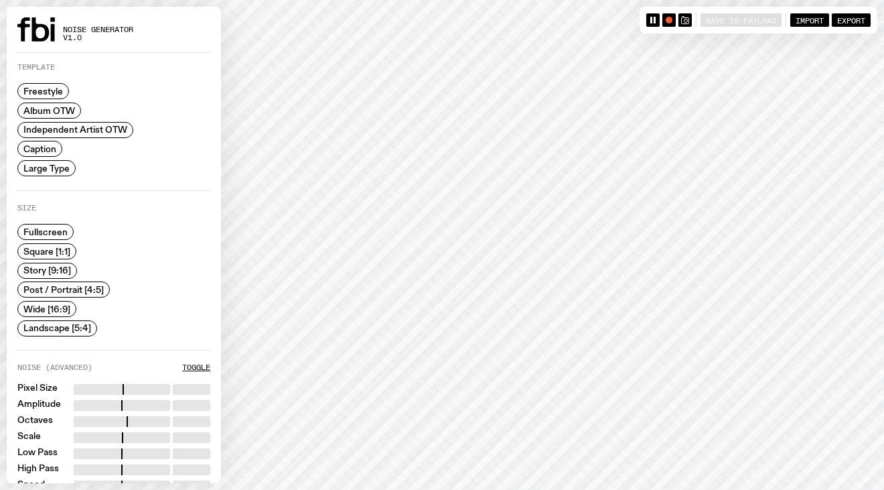
click at [48, 149] on span "Caption" at bounding box center [39, 149] width 33 height 10
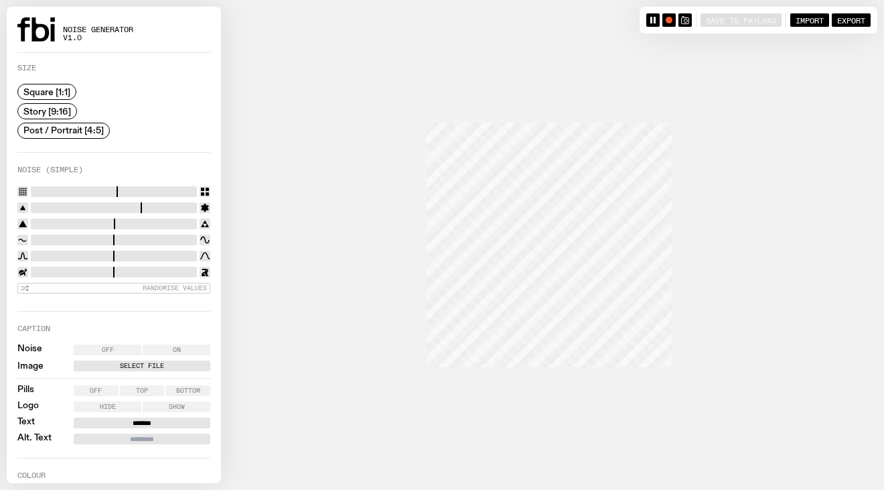
scroll to position [163, 0]
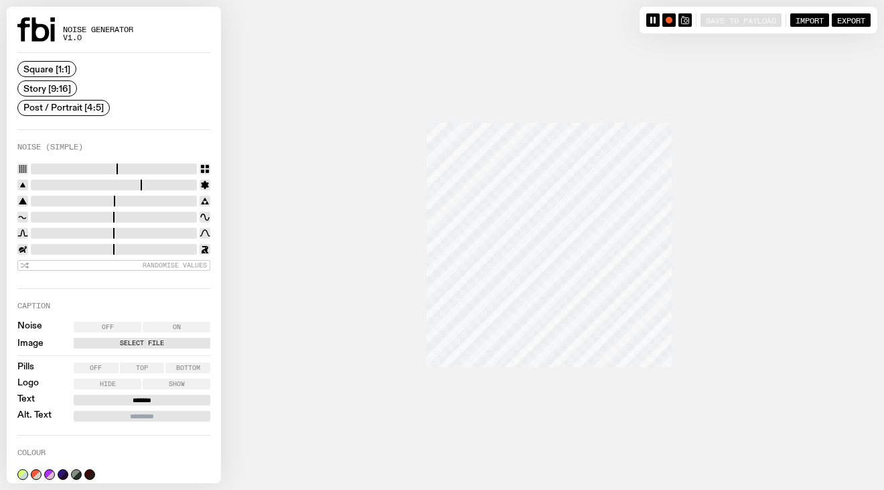
click at [142, 340] on label "Select File" at bounding box center [141, 343] width 131 height 11
click at [0, 0] on input "Select File" at bounding box center [0, 0] width 0 height 0
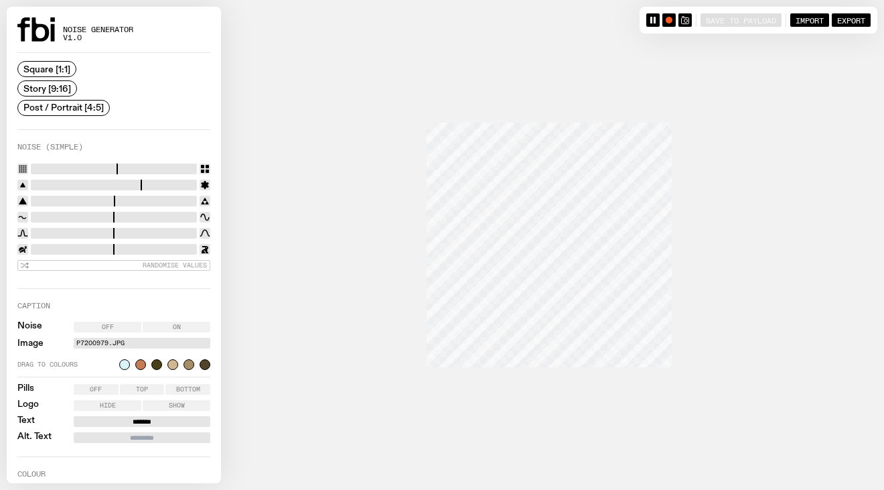
click at [62, 165] on input "range" at bounding box center [114, 168] width 166 height 11
drag, startPoint x: 62, startPoint y: 165, endPoint x: 7, endPoint y: 162, distance: 54.4
type input "*"
click at [31, 163] on input "range" at bounding box center [114, 168] width 166 height 11
click at [67, 212] on input "range" at bounding box center [114, 217] width 166 height 11
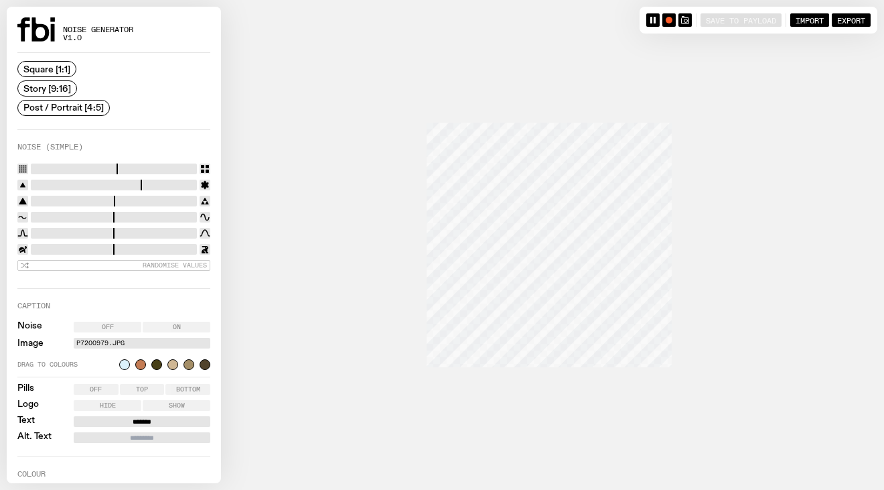
click at [117, 212] on input "range" at bounding box center [114, 217] width 166 height 11
click at [165, 214] on input "range" at bounding box center [114, 217] width 166 height 11
drag, startPoint x: 166, startPoint y: 215, endPoint x: 223, endPoint y: 209, distance: 57.3
type input "*"
click at [197, 212] on input "range" at bounding box center [114, 217] width 166 height 11
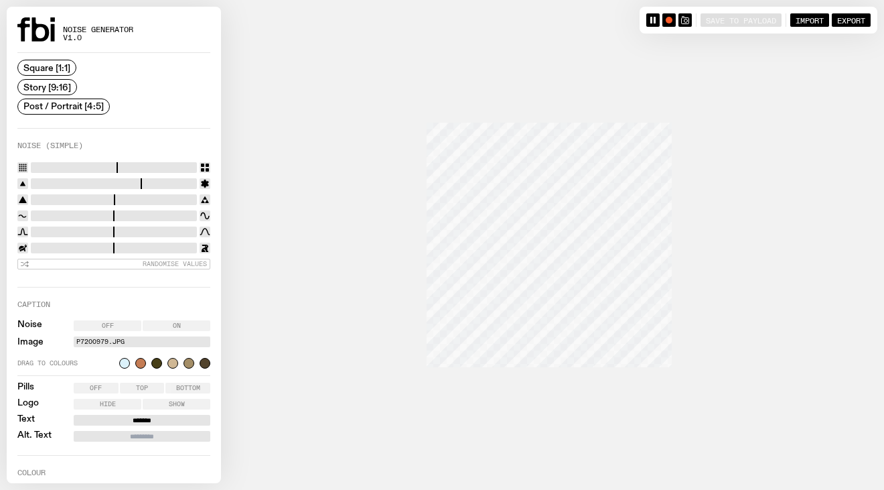
scroll to position [248, 0]
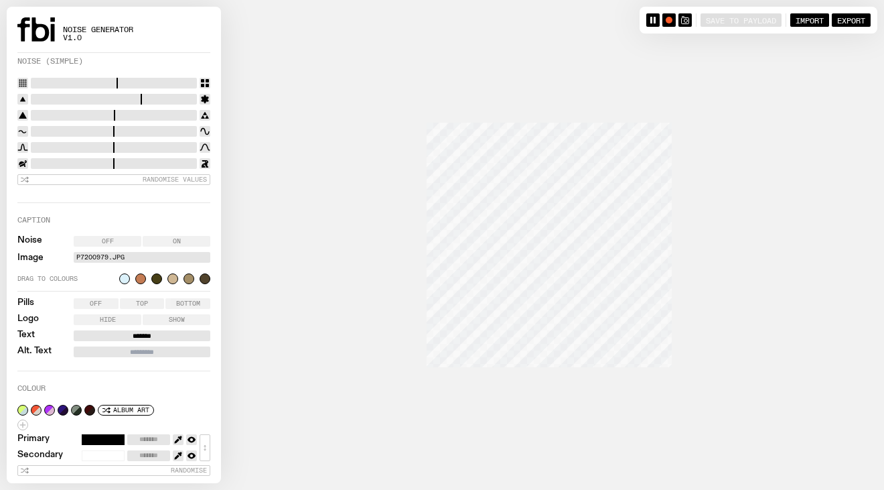
click at [118, 258] on label "P7200979.JPG" at bounding box center [141, 257] width 131 height 11
click at [0, 0] on input "P7200979.JPG" at bounding box center [0, 0] width 0 height 0
click at [130, 236] on label "Off" at bounding box center [108, 241] width 68 height 11
click at [139, 277] on div at bounding box center [140, 278] width 11 height 11
click at [143, 277] on div at bounding box center [140, 278] width 11 height 11
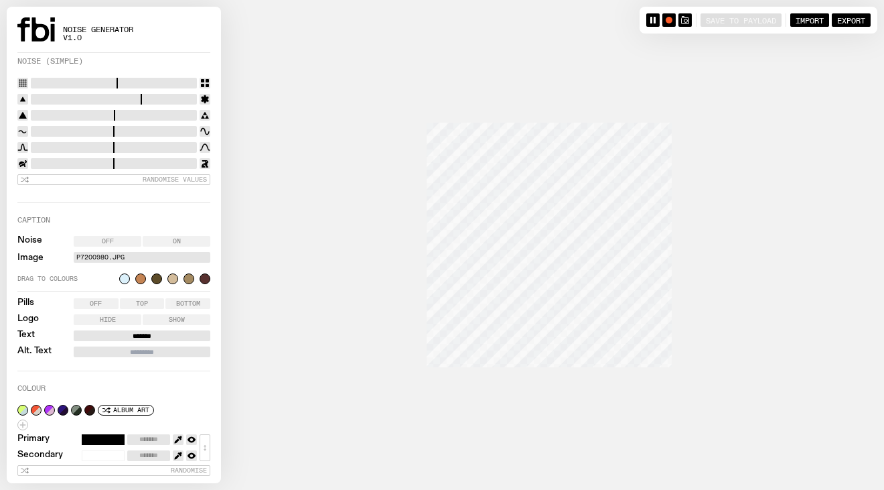
click at [162, 281] on div "Drag to colours" at bounding box center [113, 278] width 193 height 11
type input "*******"
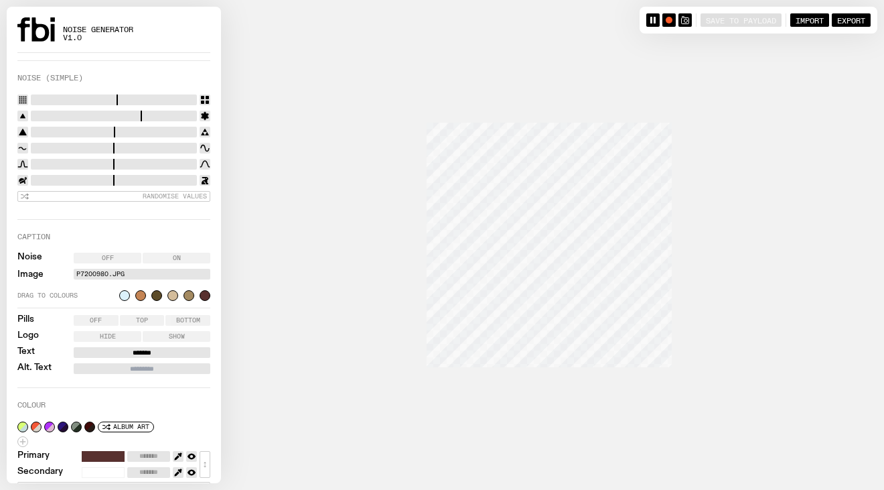
click at [150, 350] on input "*******" at bounding box center [142, 352] width 137 height 11
type input "*"
type input "**********"
click at [150, 363] on input "Alt. Text" at bounding box center [142, 368] width 137 height 11
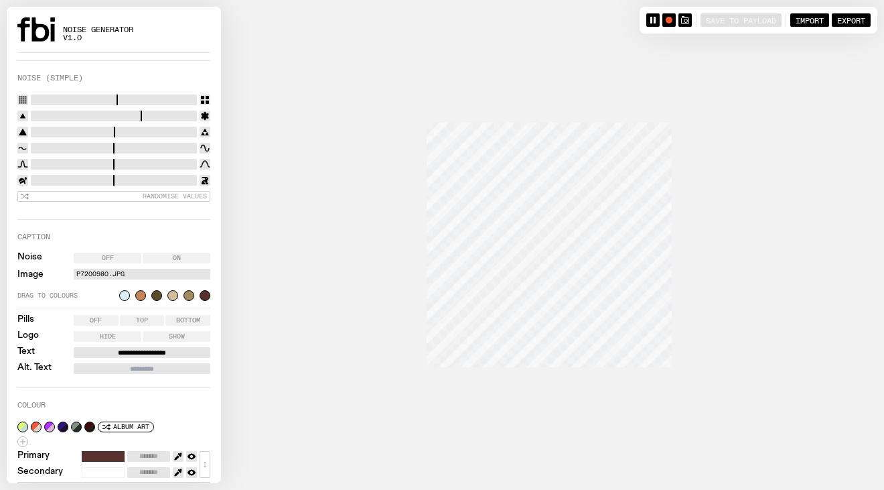
type input "*"
type input "********"
click at [845, 21] on span "Export" at bounding box center [851, 19] width 28 height 9
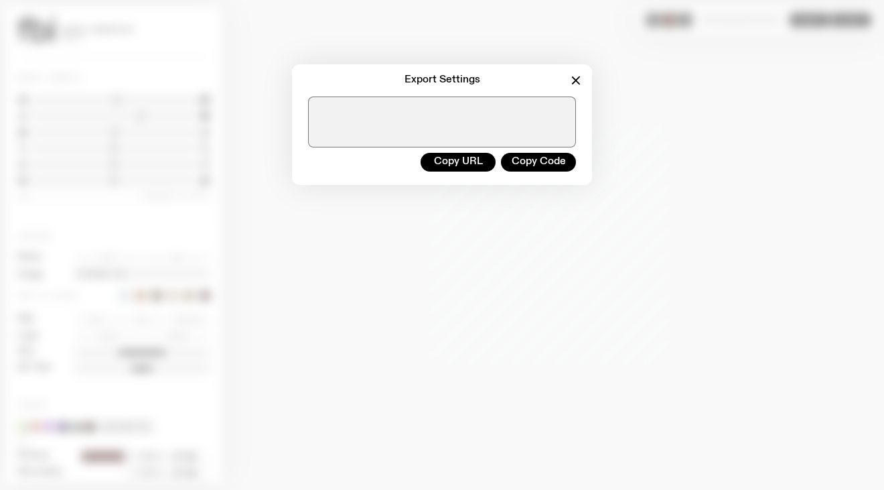
click at [573, 84] on icon "button" at bounding box center [576, 80] width 16 height 16
click at [579, 76] on icon "button" at bounding box center [575, 79] width 7 height 7
click at [544, 161] on button "Copy Code" at bounding box center [538, 162] width 75 height 19
click at [574, 80] on icon "button" at bounding box center [576, 80] width 16 height 16
click at [630, 73] on div "Export Settings Copy URL Copy Code" at bounding box center [441, 124] width 841 height 121
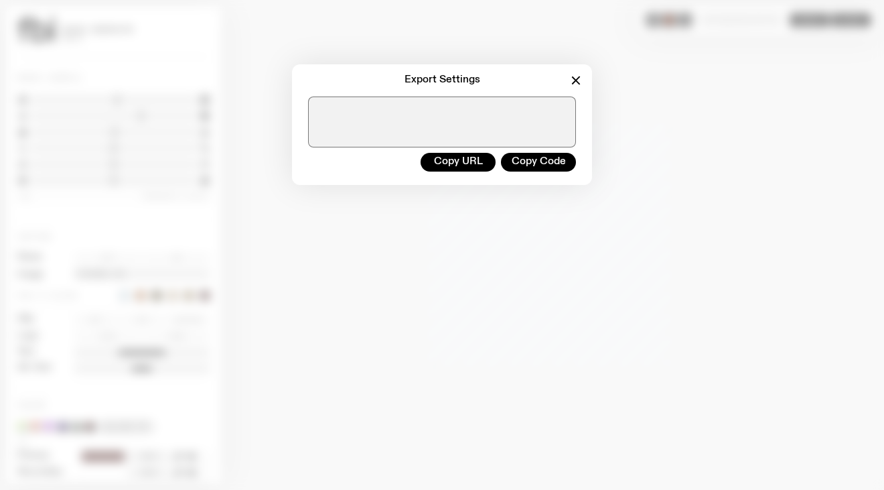
click at [570, 50] on div "Export Settings Copy URL Copy Code" at bounding box center [442, 245] width 884 height 490
click at [574, 75] on icon "button" at bounding box center [576, 80] width 16 height 16
click at [478, 169] on button "Copy URL" at bounding box center [458, 162] width 75 height 19
click at [494, 93] on div "Export Settings" at bounding box center [442, 80] width 300 height 32
click at [601, 84] on div "Export Settings Copy URL Copy Code" at bounding box center [441, 124] width 841 height 121
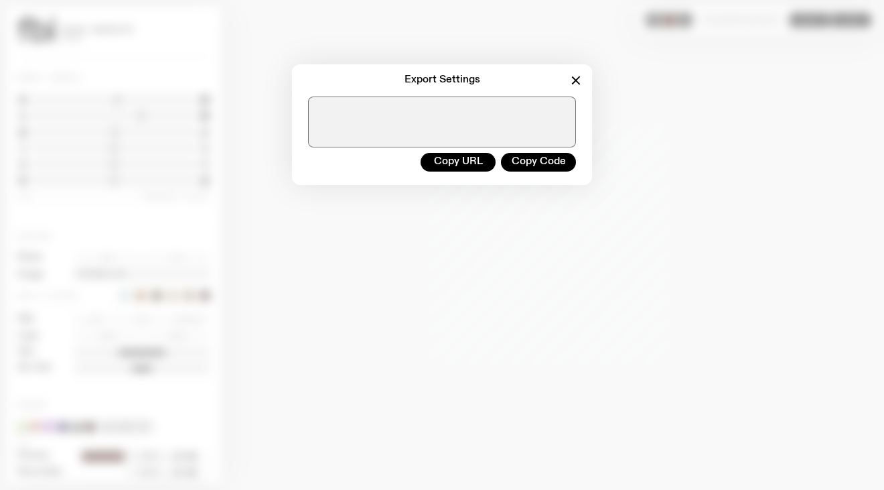
click at [575, 79] on icon "button" at bounding box center [576, 80] width 16 height 16
click at [577, 78] on icon "button" at bounding box center [575, 79] width 7 height 7
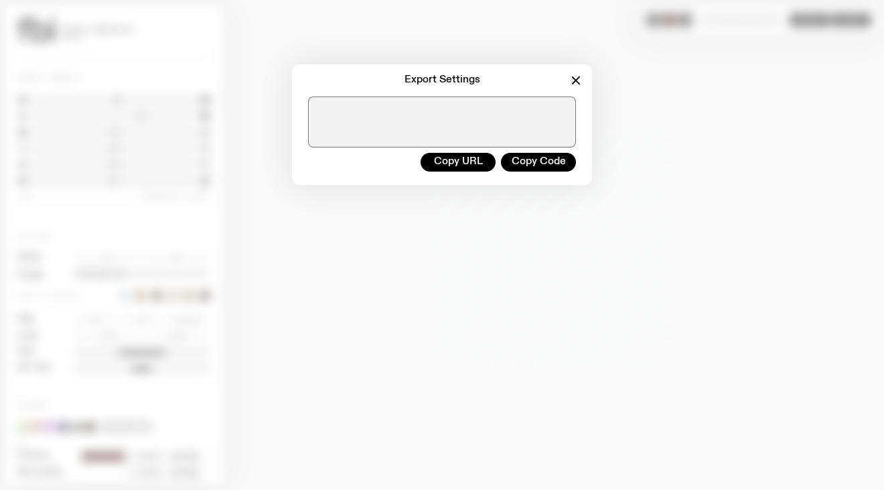
click at [577, 78] on icon "button" at bounding box center [575, 79] width 7 height 7
click at [568, 72] on button "button" at bounding box center [576, 80] width 16 height 16
click at [632, 58] on div "Export Settings Copy URL Copy Code" at bounding box center [442, 245] width 884 height 490
click at [534, 31] on div "Export Settings Copy URL Copy Code" at bounding box center [442, 245] width 884 height 490
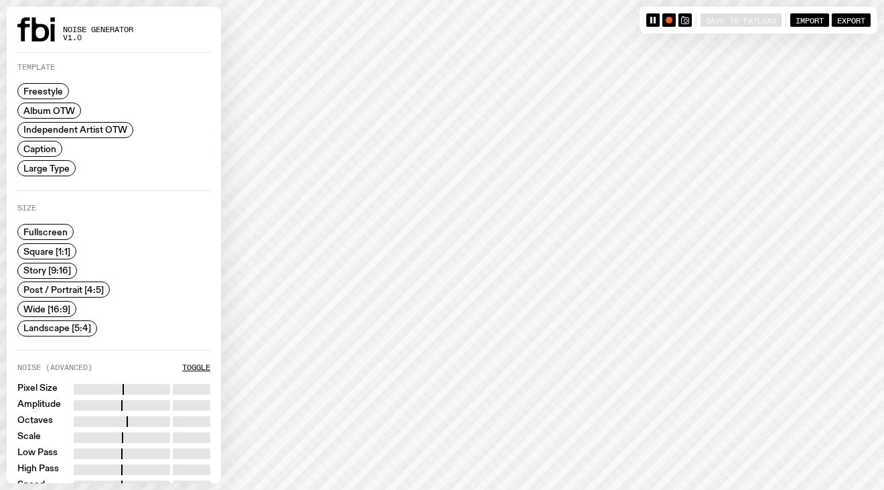
click at [46, 250] on span "Square [1:1]" at bounding box center [46, 251] width 47 height 10
click at [51, 146] on span "Caption" at bounding box center [39, 149] width 33 height 10
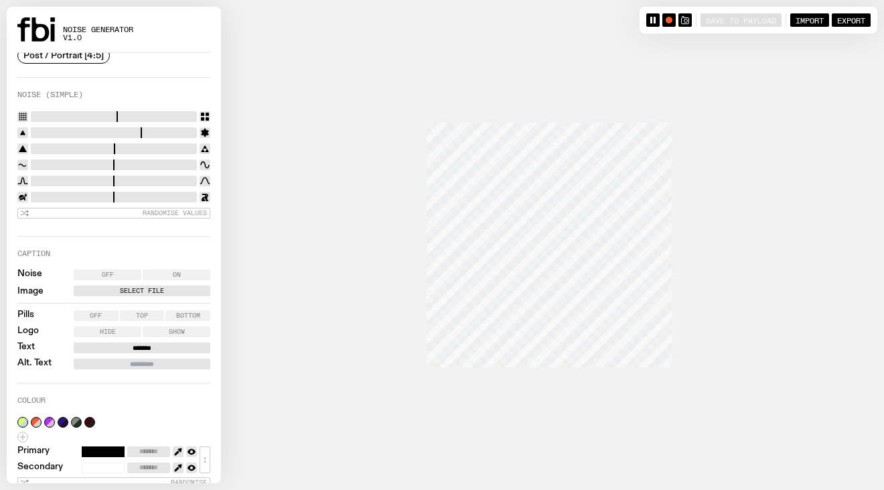
scroll to position [227, 0]
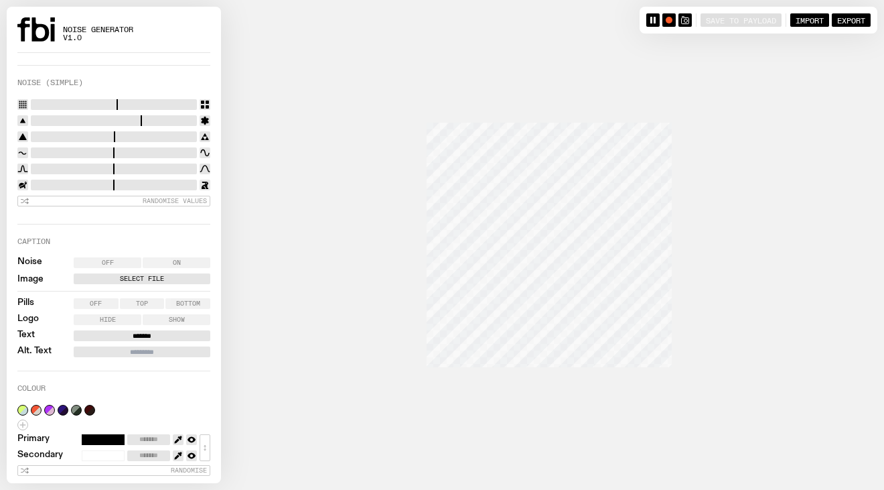
click at [112, 259] on span "Off" at bounding box center [108, 262] width 12 height 7
click at [114, 273] on label "Select File" at bounding box center [141, 278] width 131 height 11
click at [0, 0] on input "Select File" at bounding box center [0, 0] width 0 height 0
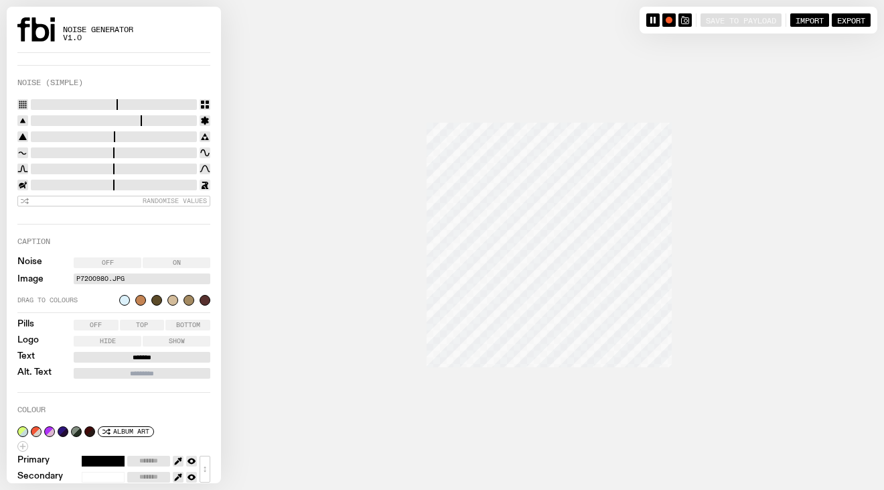
scroll to position [248, 0]
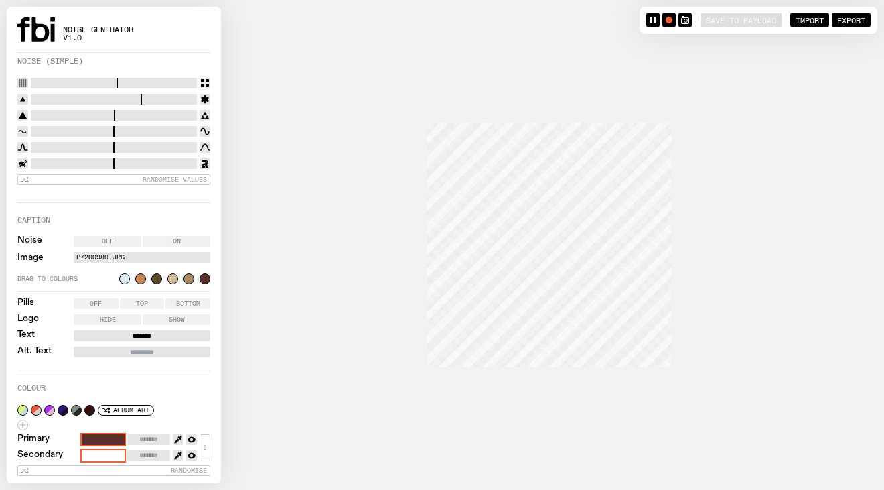
type input "*******"
click at [119, 332] on input "*******" at bounding box center [142, 335] width 137 height 11
type input "*"
type input "**********"
click at [121, 355] on div "**********" at bounding box center [113, 286] width 193 height 168
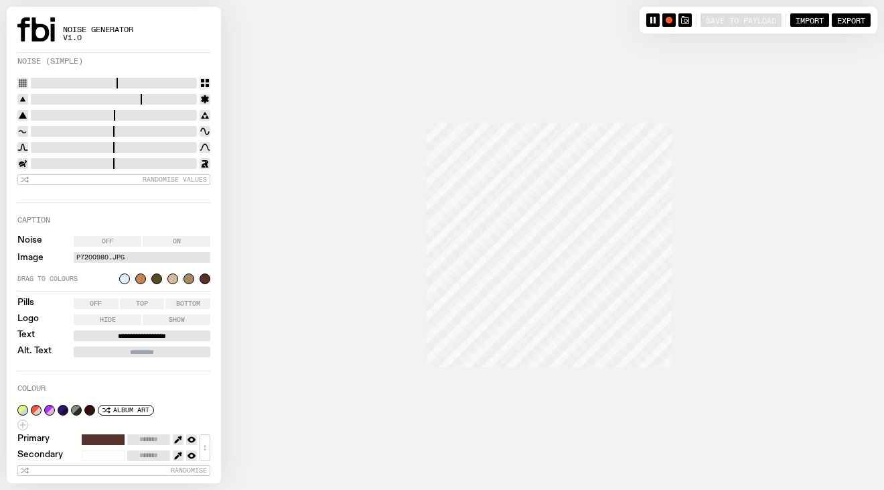
click at [121, 354] on input "Alt. Text" at bounding box center [142, 351] width 137 height 11
click at [685, 18] on rect "button" at bounding box center [685, 21] width 7 height 6
click at [121, 254] on label "P7200980.JPG" at bounding box center [141, 257] width 131 height 11
click at [0, 0] on input "P7200980.JPG" at bounding box center [0, 0] width 0 height 0
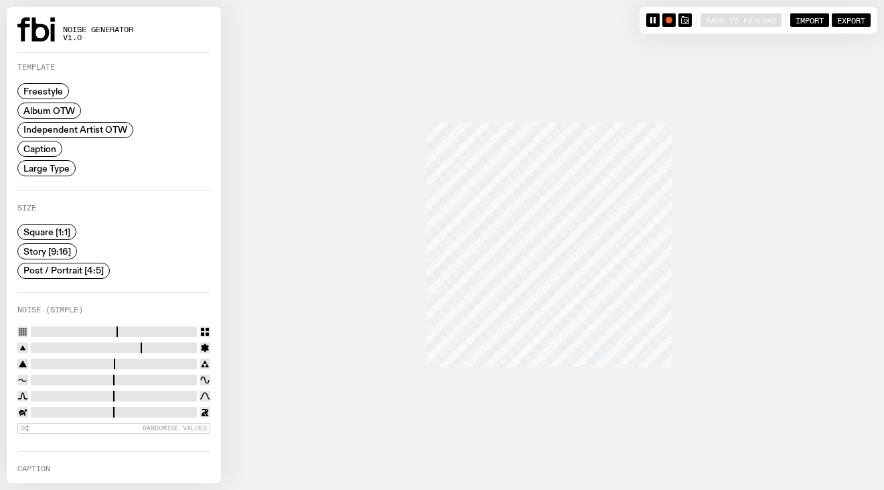
scroll to position [227, 0]
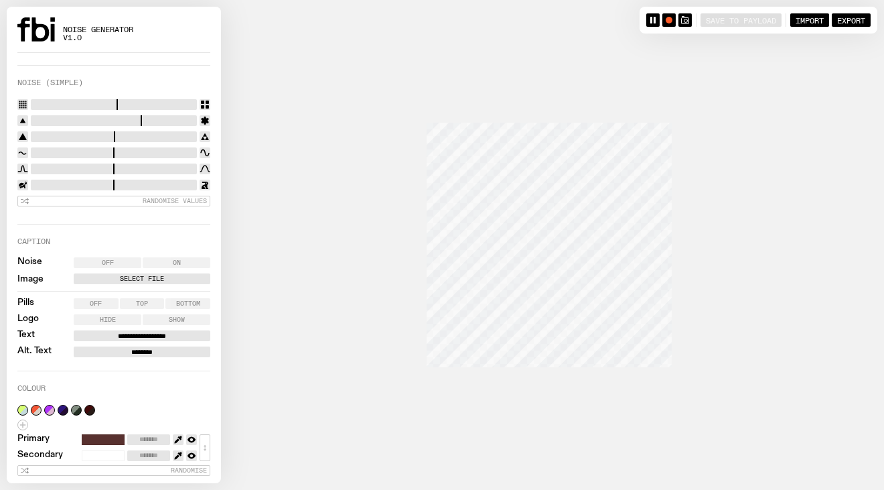
drag, startPoint x: 163, startPoint y: 348, endPoint x: 122, endPoint y: 346, distance: 40.9
click at [122, 346] on input "********" at bounding box center [142, 351] width 137 height 11
drag, startPoint x: 145, startPoint y: 348, endPoint x: 107, endPoint y: 344, distance: 37.7
click at [107, 346] on input "*******" at bounding box center [142, 351] width 137 height 11
type input "**********"
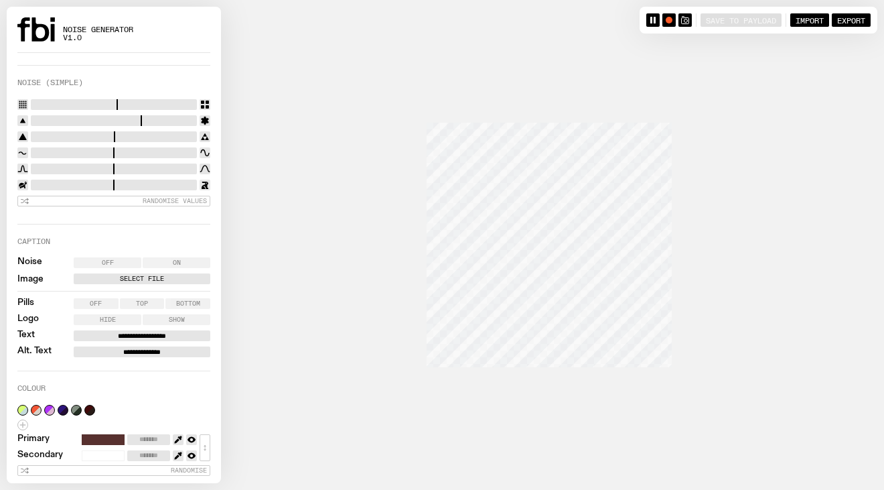
click at [155, 273] on label "Select File" at bounding box center [141, 278] width 131 height 11
click at [0, 0] on input "Select File" at bounding box center [0, 0] width 0 height 0
click at [147, 273] on label "Select File" at bounding box center [141, 278] width 131 height 11
click at [0, 0] on input "Select File" at bounding box center [0, 0] width 0 height 0
click at [122, 274] on label "Select File" at bounding box center [141, 278] width 131 height 11
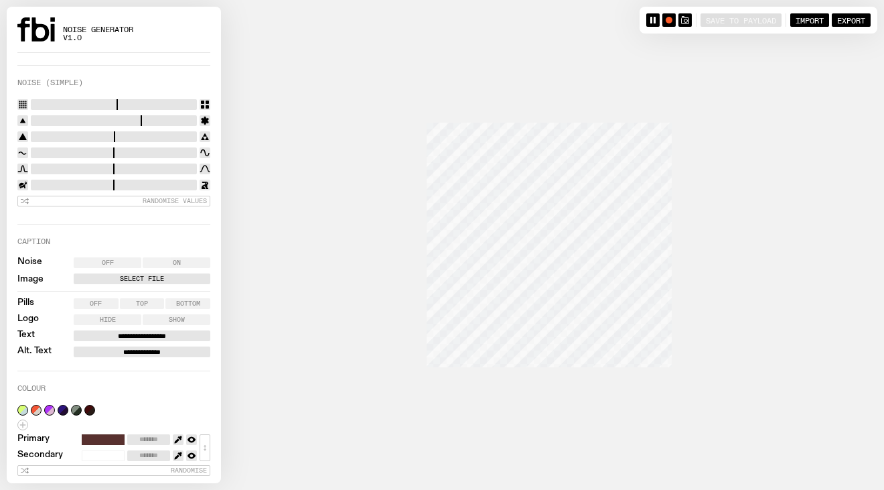
click at [0, 0] on input "Select File" at bounding box center [0, 0] width 0 height 0
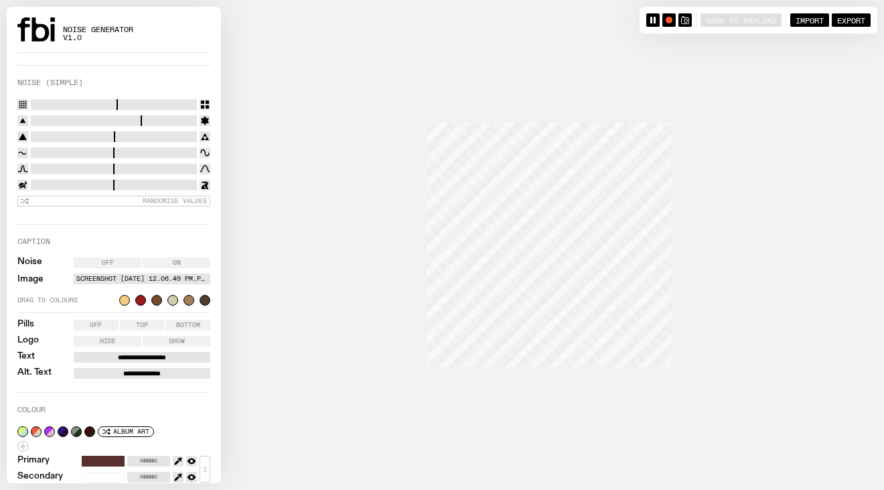
scroll to position [248, 0]
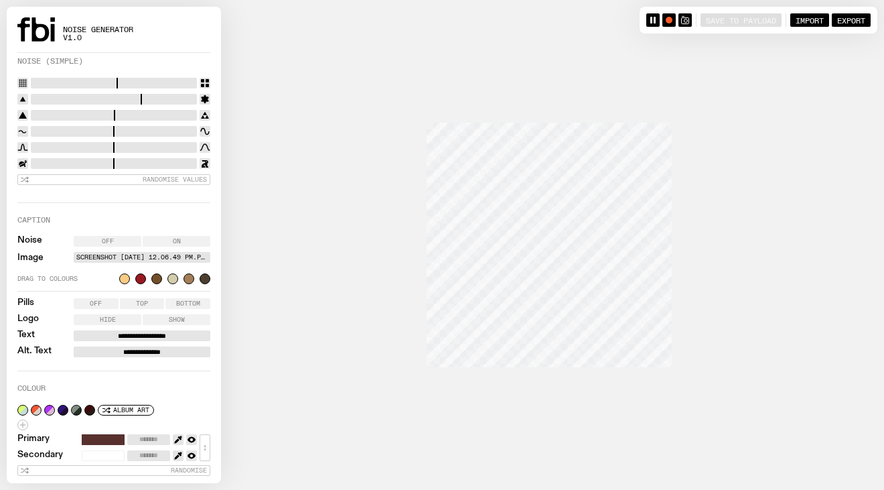
click at [163, 252] on label "Screenshot [DATE] 12.06.49 pm.png" at bounding box center [141, 257] width 131 height 11
click at [0, 0] on input "Screenshot [DATE] 12.06.49 pm.png" at bounding box center [0, 0] width 0 height 0
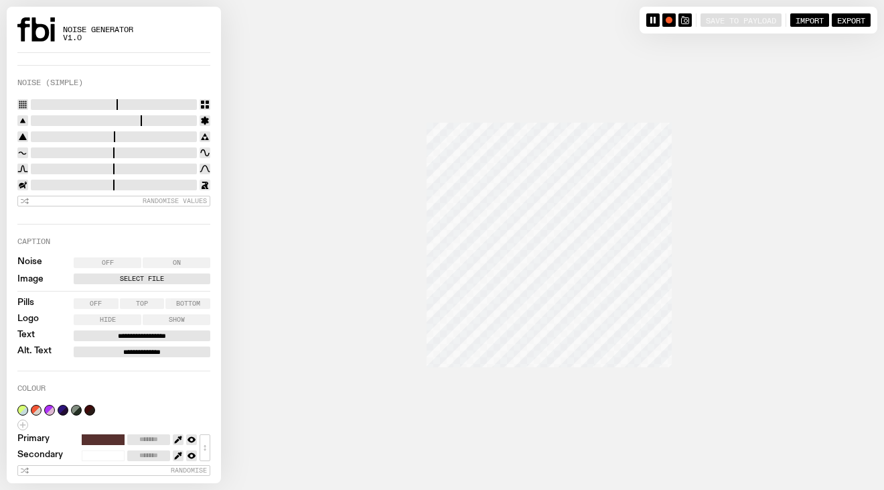
click at [149, 275] on label "Select File" at bounding box center [141, 278] width 131 height 11
click at [0, 0] on input "Select File" at bounding box center [0, 0] width 0 height 0
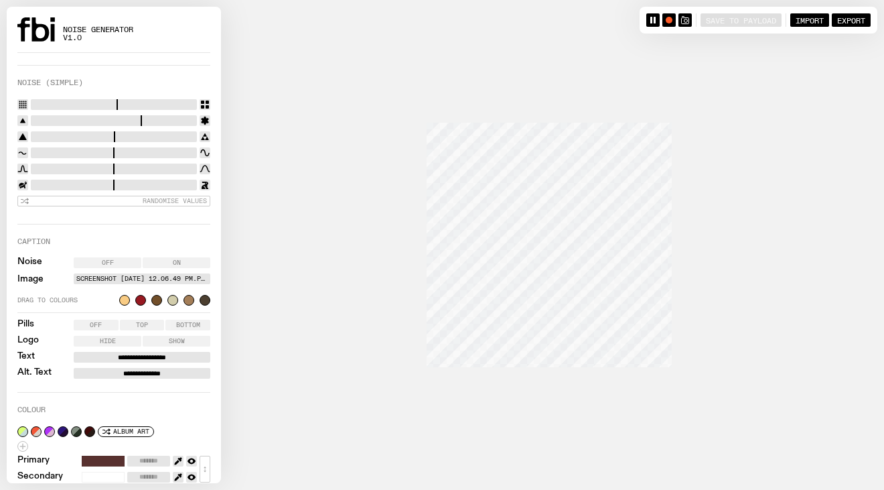
scroll to position [248, 0]
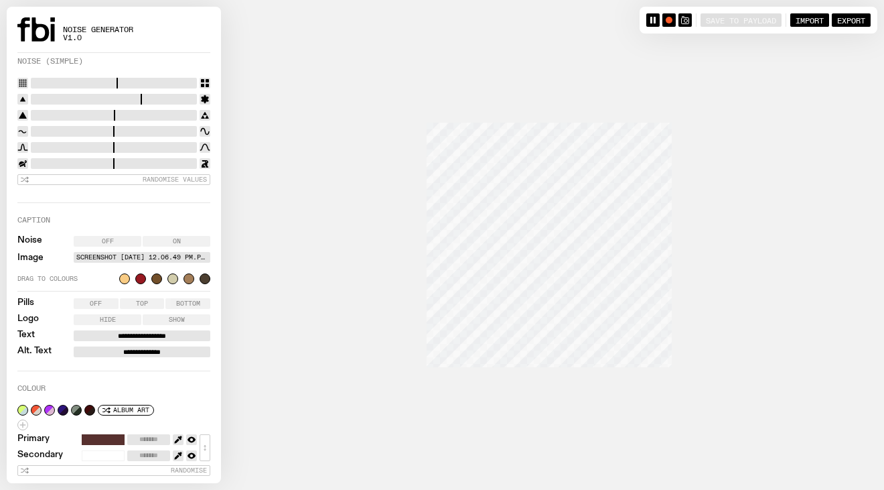
click at [139, 254] on label "Screenshot [DATE] 12.06.49 pm.png" at bounding box center [141, 257] width 131 height 11
click at [0, 0] on input "Screenshot [DATE] 12.06.49 pm.png" at bounding box center [0, 0] width 0 height 0
type input "*******"
drag, startPoint x: 205, startPoint y: 274, endPoint x: 498, endPoint y: 15, distance: 390.5
click at [682, 20] on icon "button" at bounding box center [685, 20] width 8 height 8
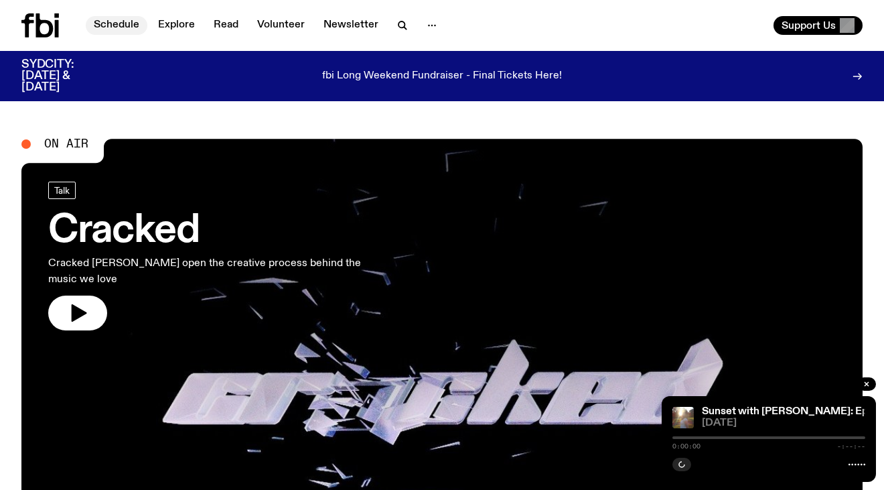
click at [119, 25] on link "Schedule" at bounding box center [117, 25] width 62 height 19
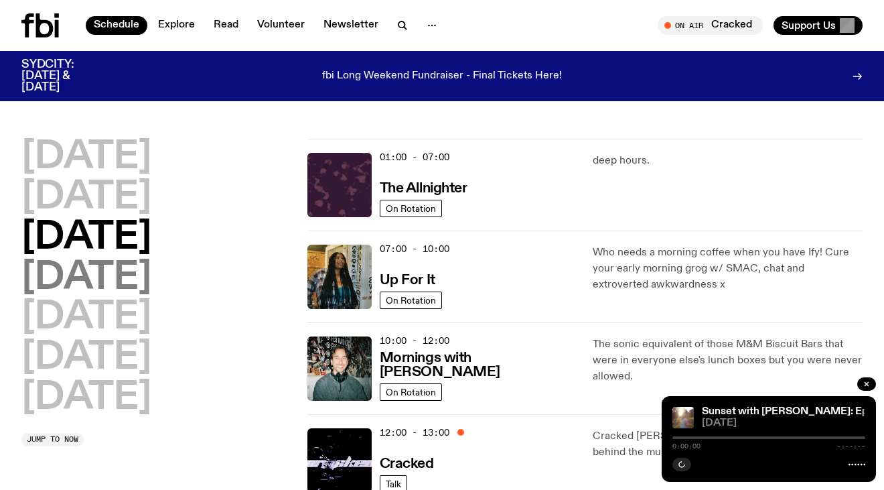
click at [141, 281] on h2 "[DATE]" at bounding box center [86, 278] width 130 height 38
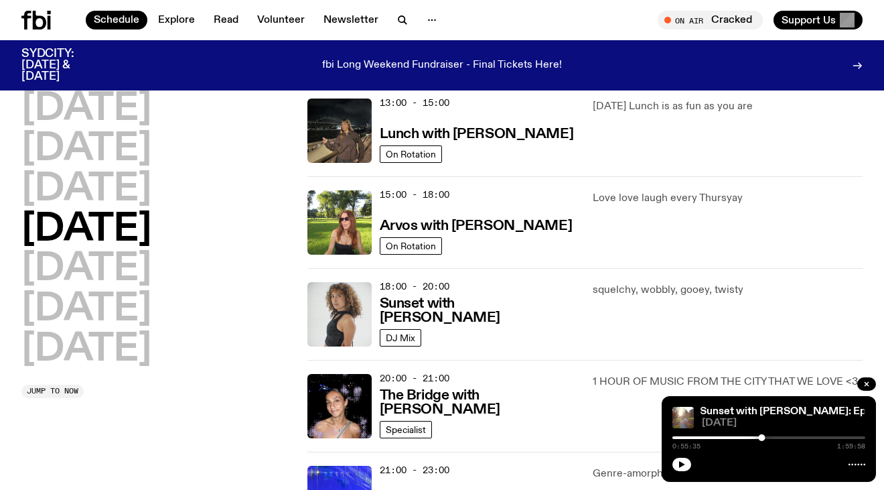
scroll to position [326, 0]
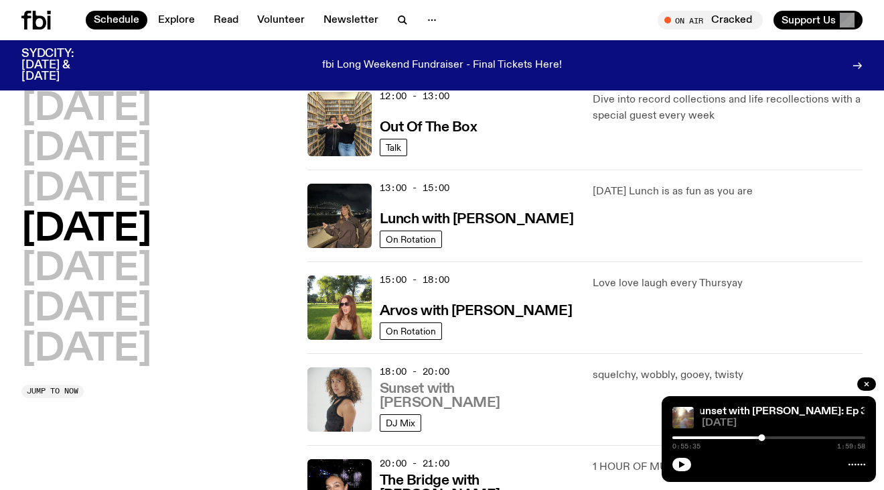
click at [449, 401] on h3 "Sunset with [PERSON_NAME]" at bounding box center [479, 396] width 198 height 28
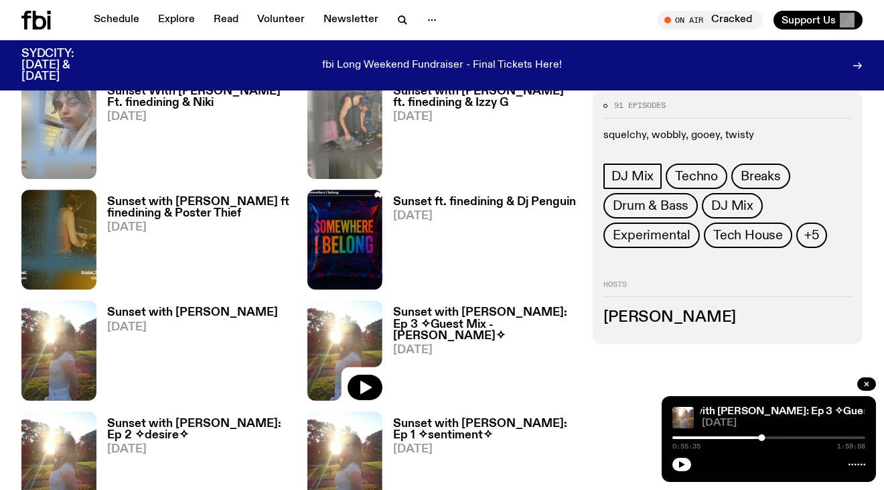
scroll to position [808, 0]
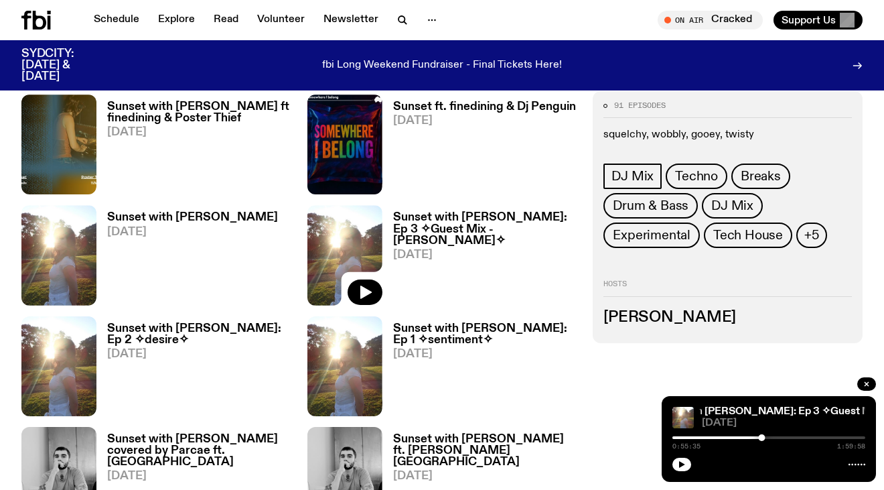
click at [245, 323] on h3 "Sunset with [PERSON_NAME]: Ep 2 ✧desire✧" at bounding box center [199, 334] width 184 height 23
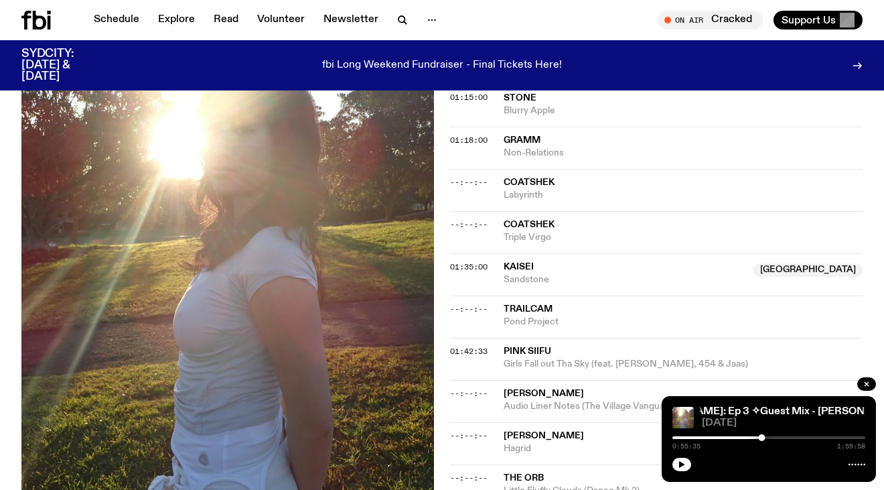
scroll to position [1436, 0]
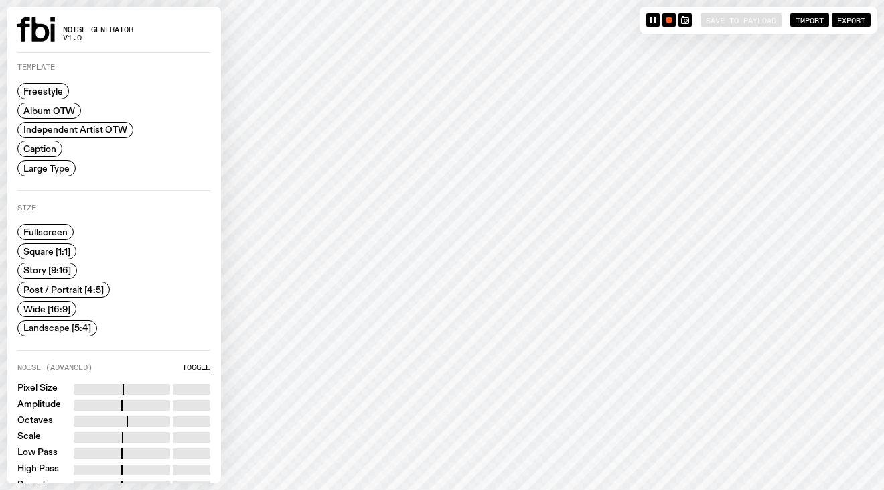
scroll to position [31, 0]
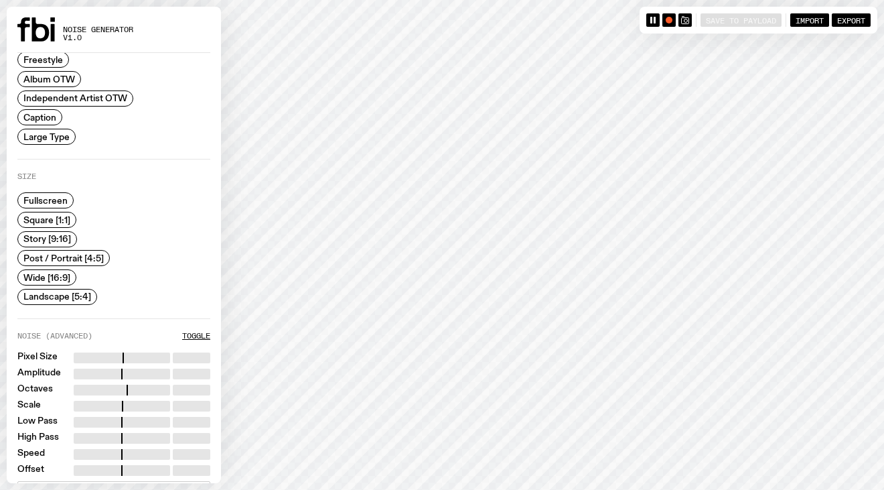
click at [50, 222] on span "Square [1:1]" at bounding box center [46, 219] width 47 height 10
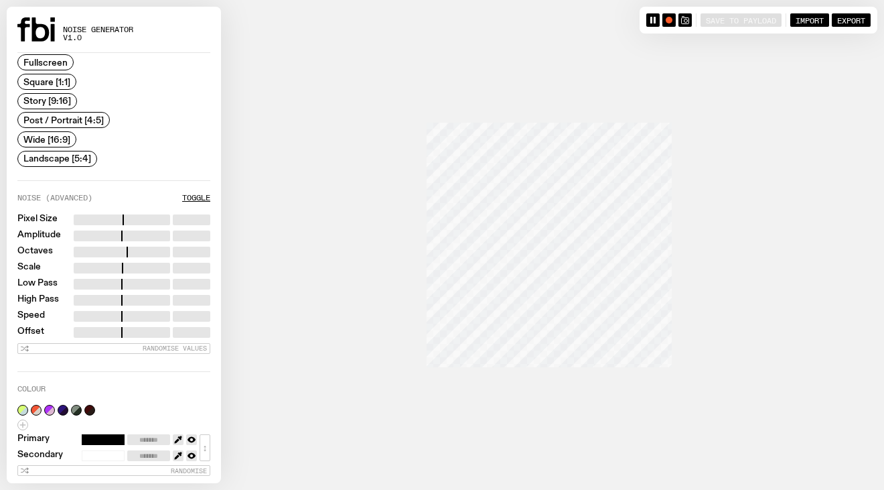
scroll to position [0, 0]
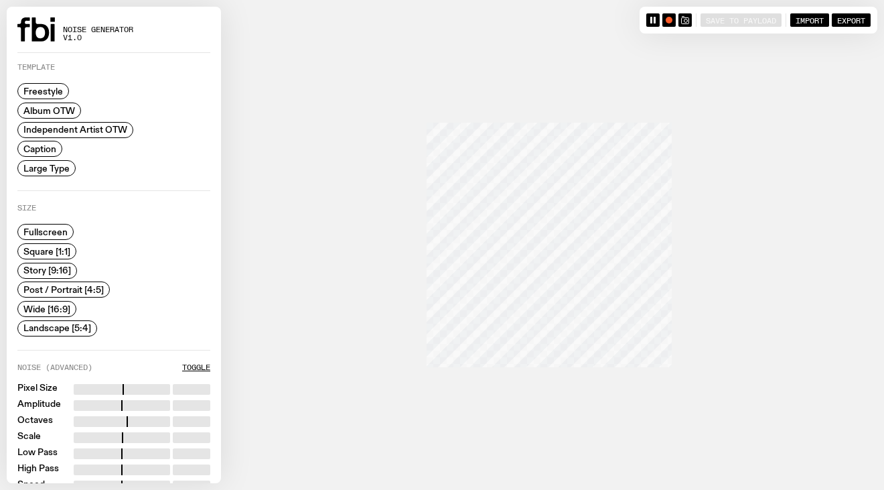
click at [49, 145] on span "Caption" at bounding box center [39, 149] width 33 height 10
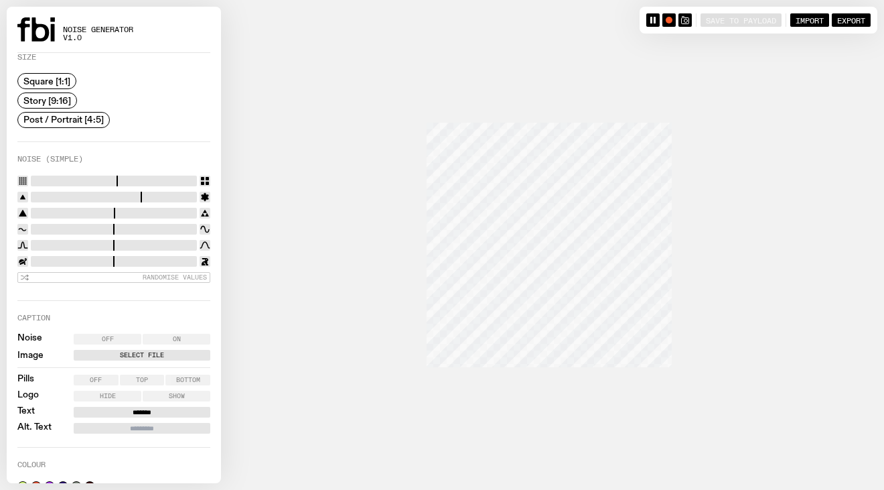
scroll to position [153, 0]
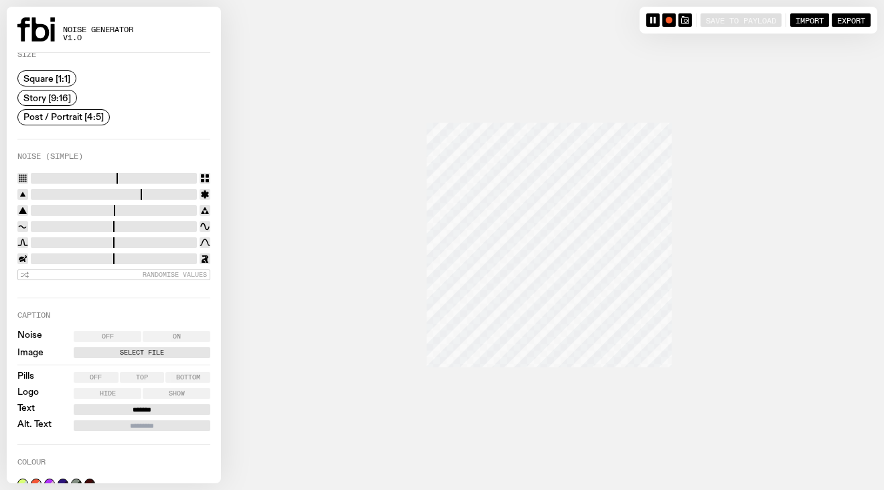
click at [127, 332] on label "Off" at bounding box center [108, 336] width 68 height 11
click at [113, 333] on span "Off" at bounding box center [108, 336] width 12 height 7
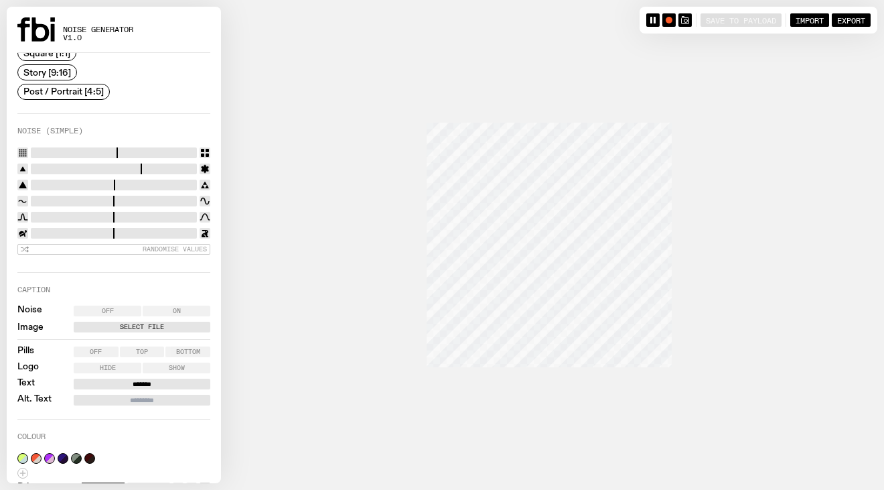
scroll to position [184, 0]
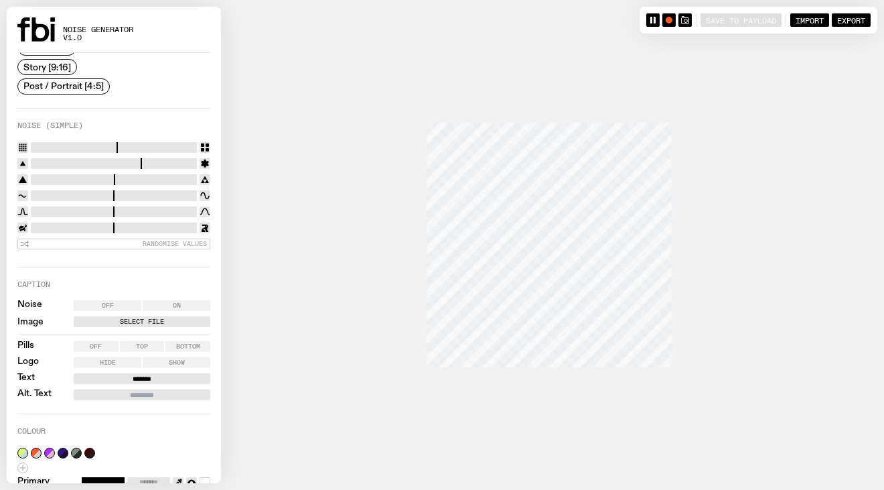
click at [114, 321] on label "Select File" at bounding box center [141, 321] width 131 height 11
click at [0, 0] on input "Select File" at bounding box center [0, 0] width 0 height 0
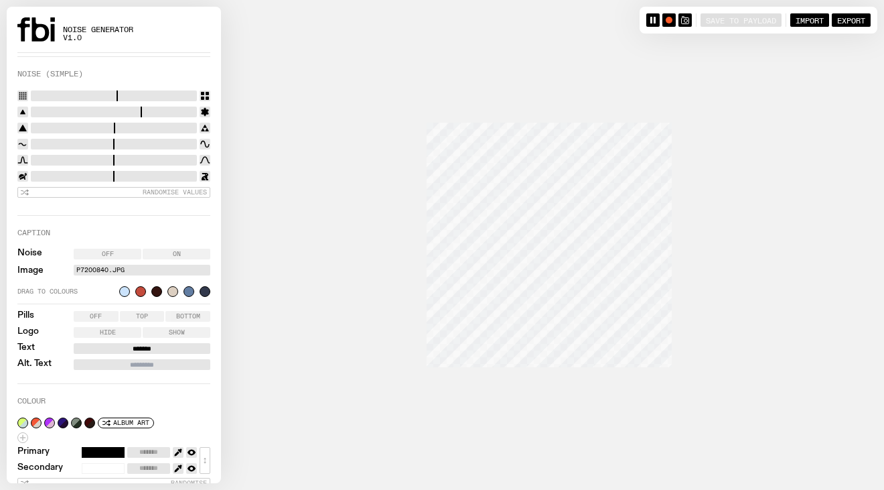
scroll to position [248, 0]
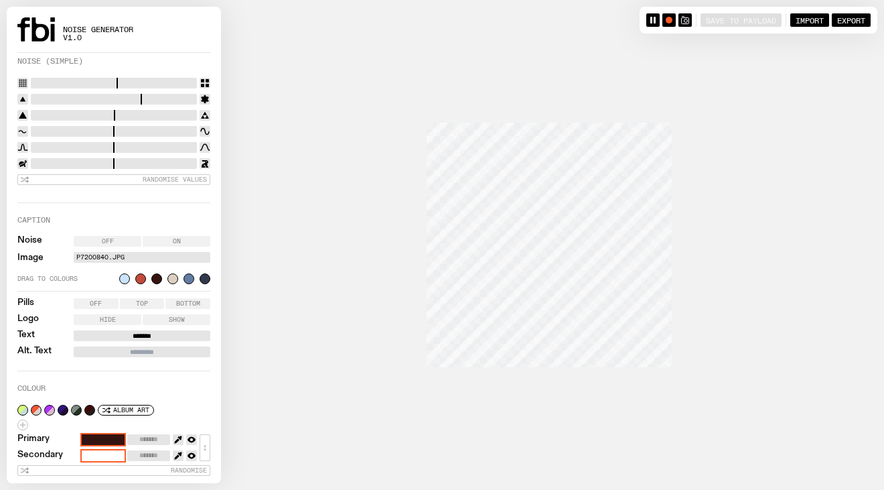
type input "*******"
drag, startPoint x: 157, startPoint y: 278, endPoint x: 154, endPoint y: 291, distance: 13.8
drag, startPoint x: 163, startPoint y: 330, endPoint x: 115, endPoint y: 326, distance: 48.5
click at [115, 326] on div "Noise Off On Image P7200840.jpg Drag to colours Pills Off Top Bottom Logo Hide …" at bounding box center [113, 296] width 193 height 121
type input "**********"
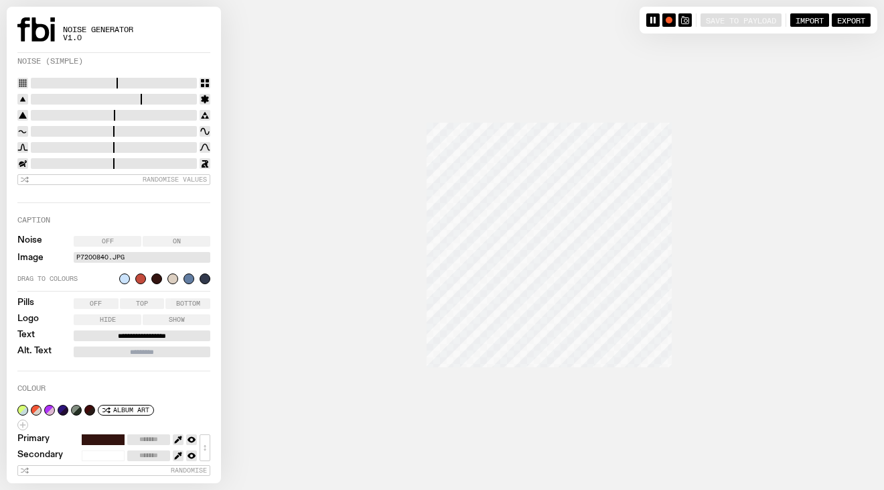
click at [121, 351] on input "Alt. Text" at bounding box center [142, 351] width 137 height 11
type input "********"
drag, startPoint x: 173, startPoint y: 277, endPoint x: 166, endPoint y: 287, distance: 12.1
drag, startPoint x: 189, startPoint y: 273, endPoint x: 188, endPoint y: 280, distance: 6.8
drag, startPoint x: 171, startPoint y: 273, endPoint x: 512, endPoint y: 5, distance: 432.7
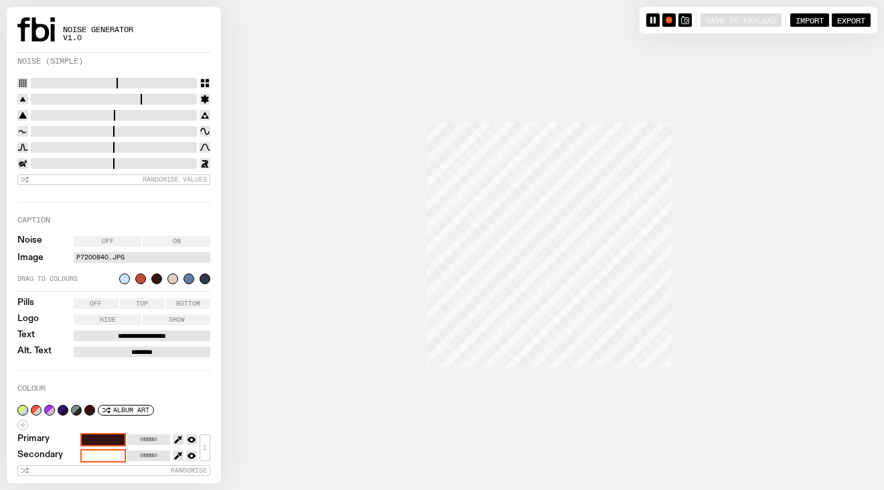
type input "*******"
click at [683, 21] on icon "button" at bounding box center [685, 20] width 8 height 8
